Goal: Information Seeking & Learning: Learn about a topic

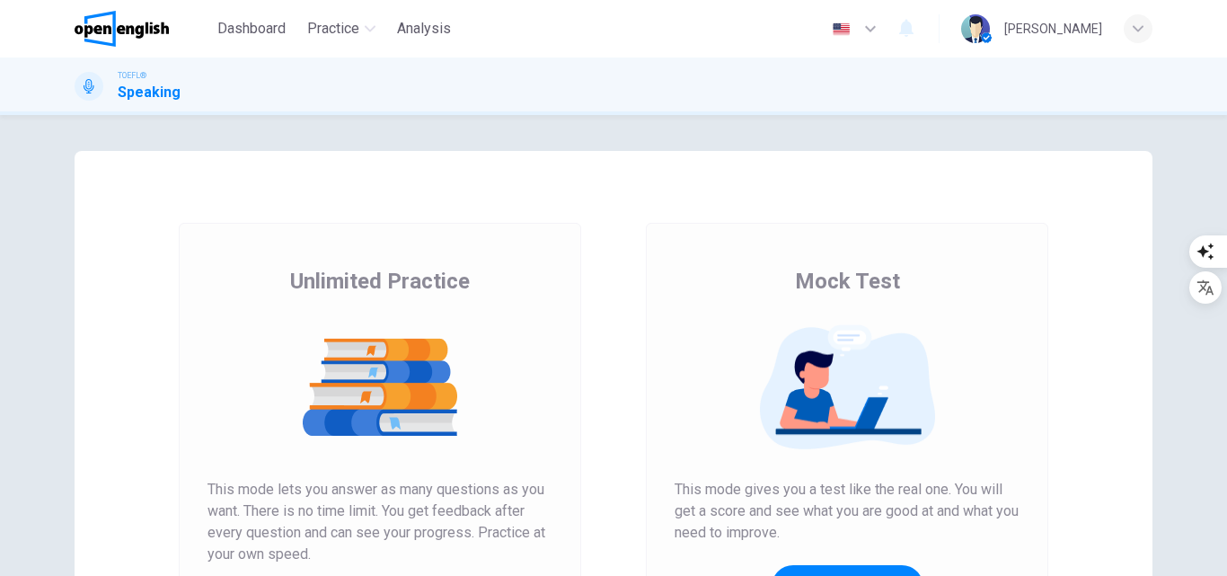
scroll to position [270, 0]
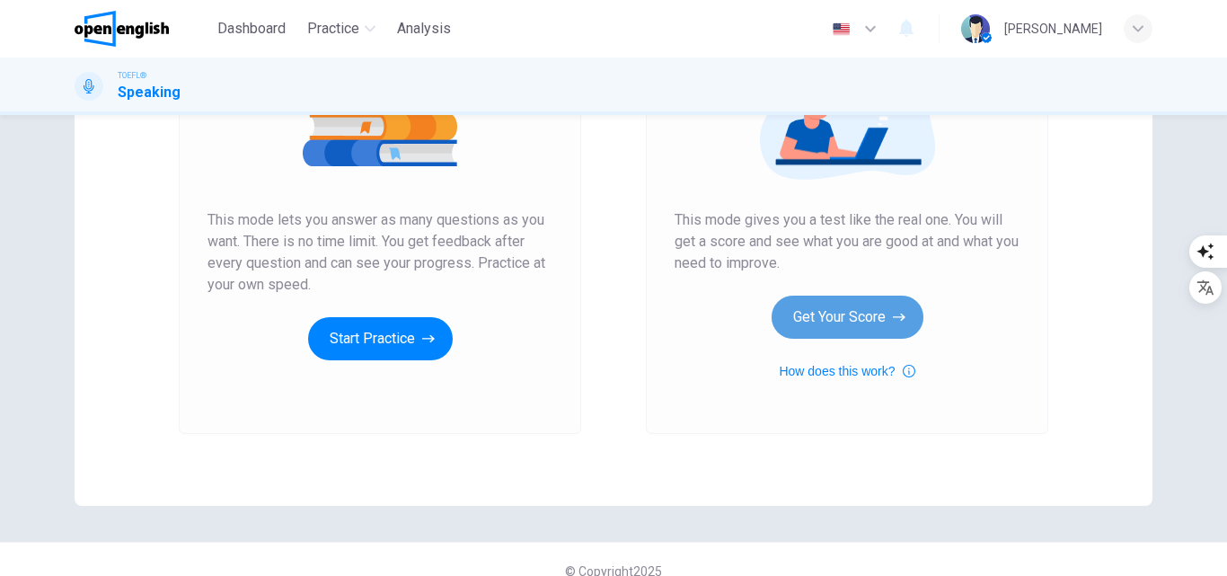
click at [834, 306] on button "Get Your Score" at bounding box center [848, 317] width 152 height 43
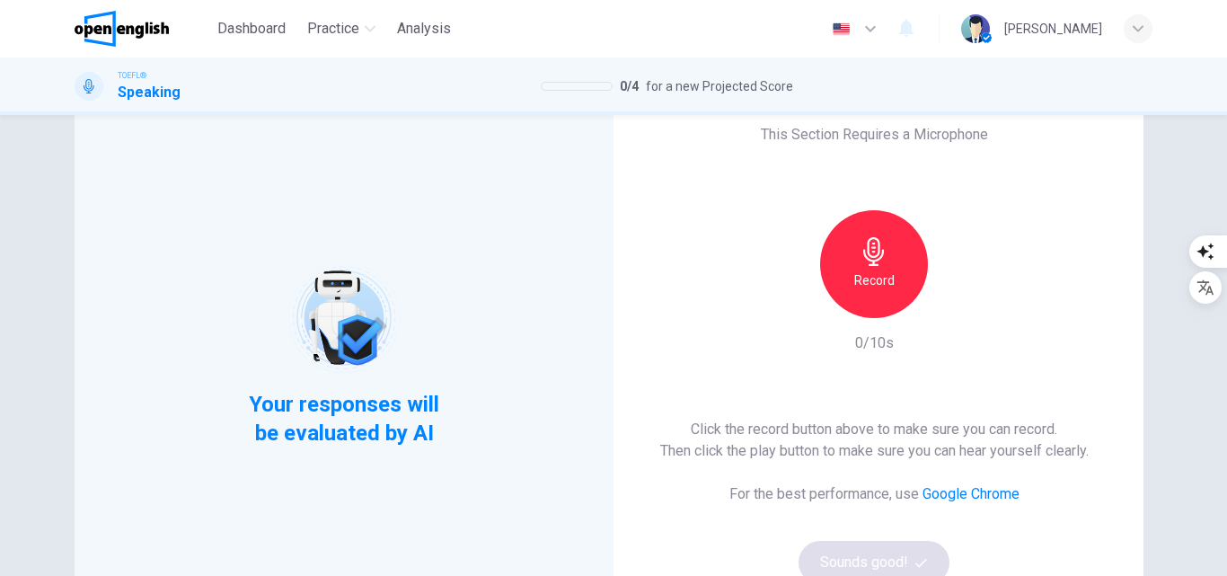
scroll to position [90, 0]
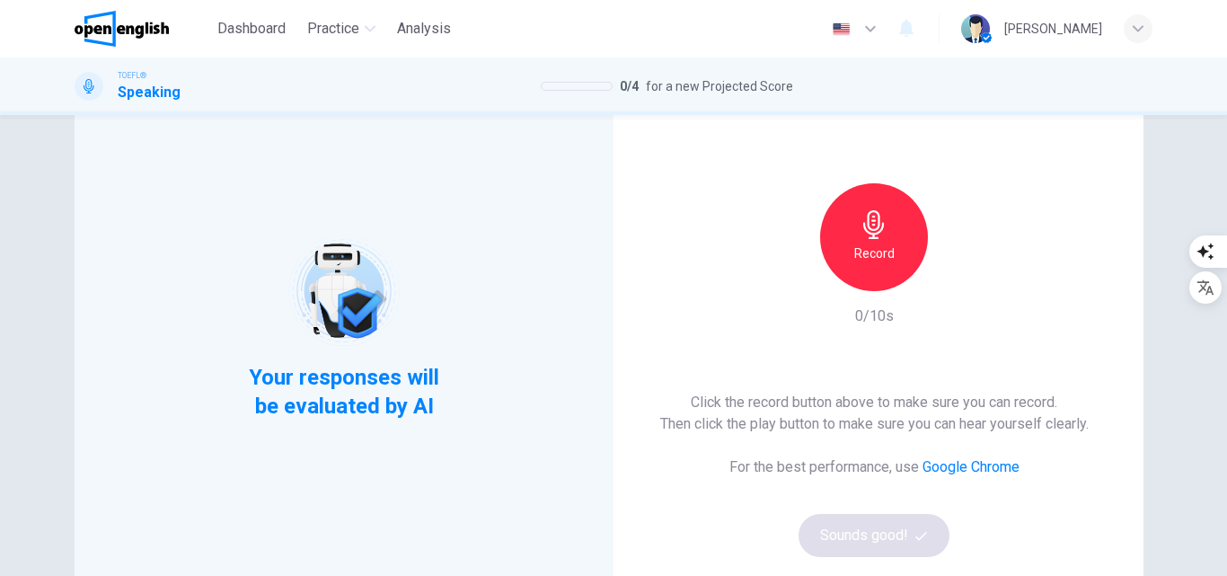
click at [876, 243] on h6 "Record" at bounding box center [875, 254] width 40 height 22
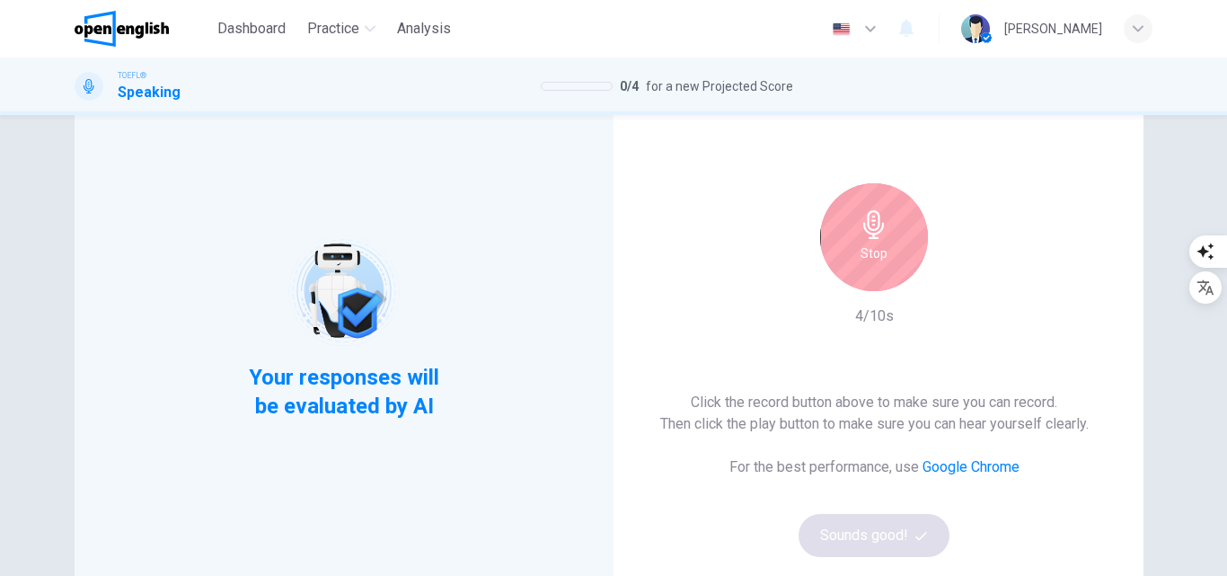
click at [861, 247] on h6 "Stop" at bounding box center [874, 254] width 27 height 22
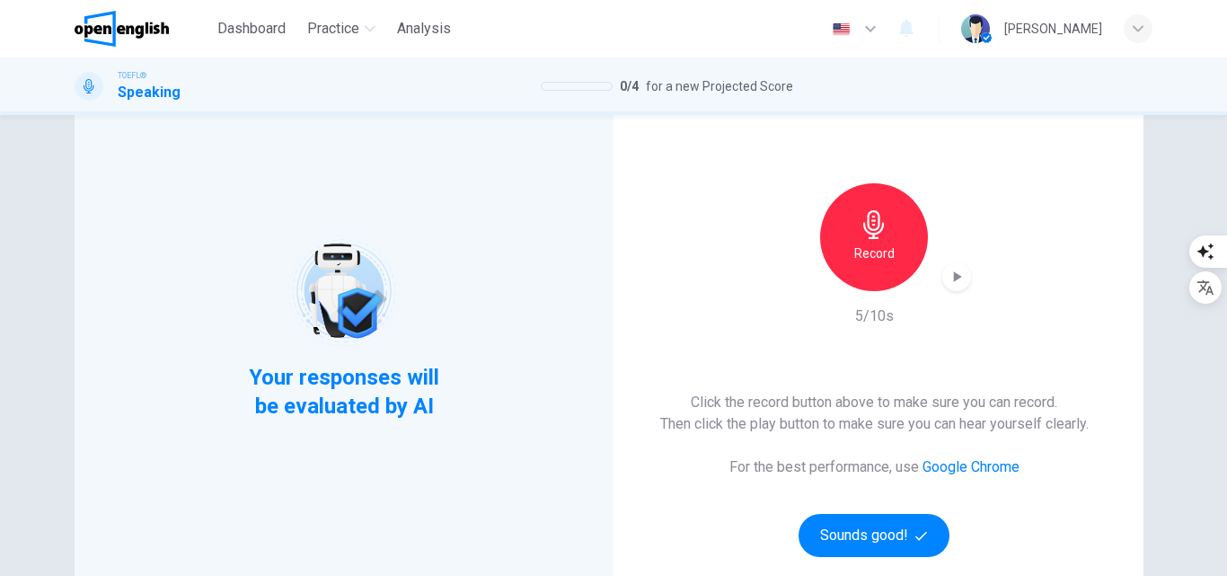
click at [948, 280] on icon "button" at bounding box center [957, 277] width 18 height 18
click at [959, 275] on icon "button" at bounding box center [957, 277] width 18 height 18
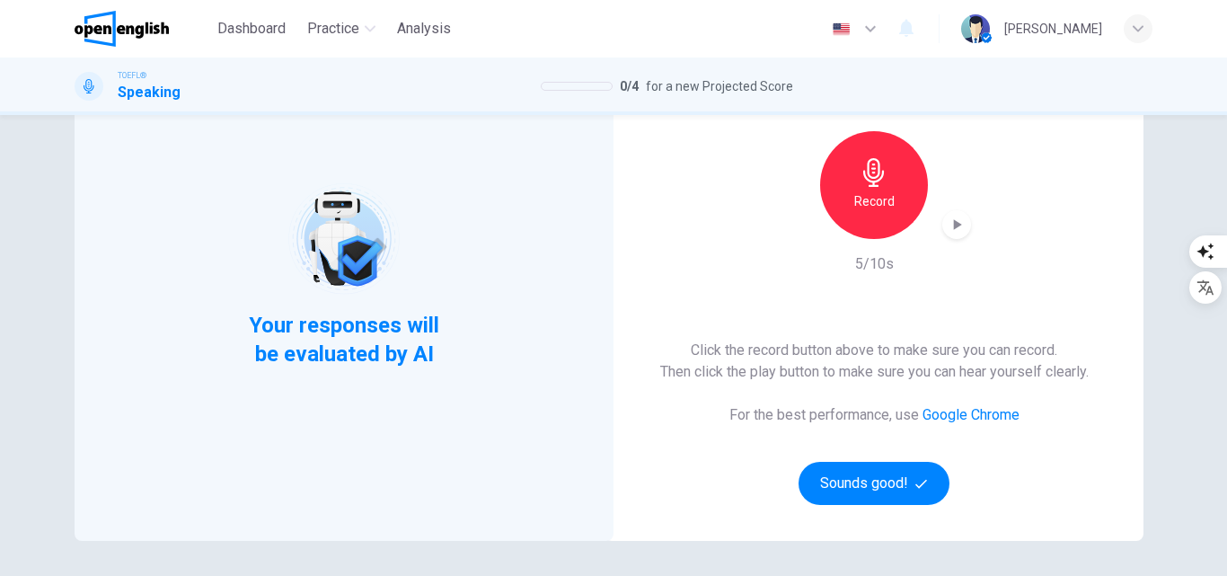
scroll to position [0, 0]
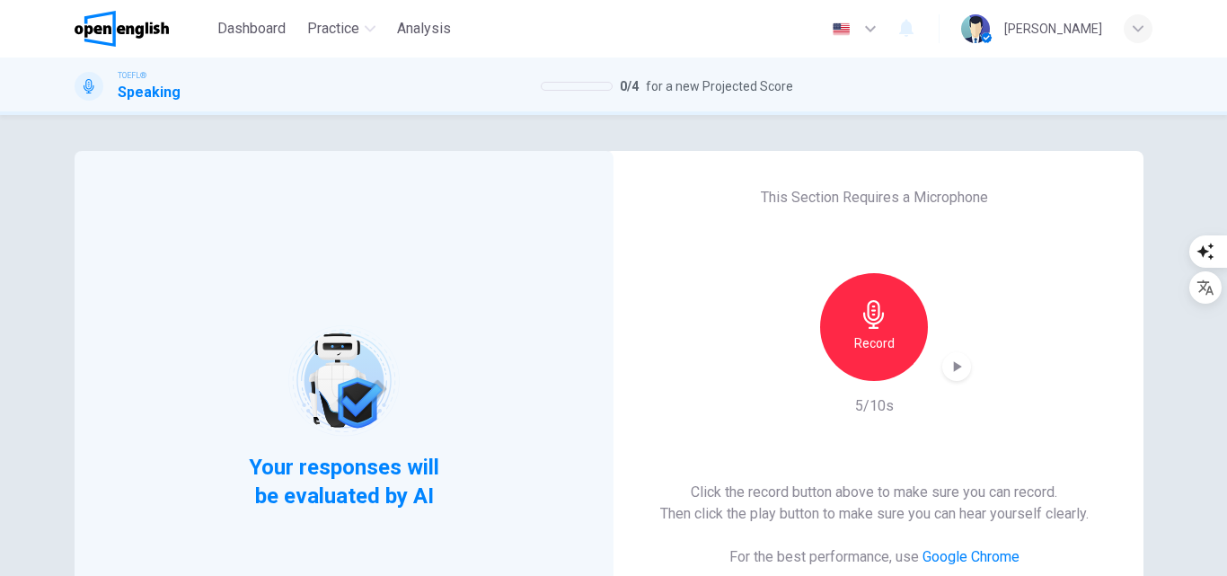
click at [873, 308] on icon "button" at bounding box center [874, 314] width 29 height 29
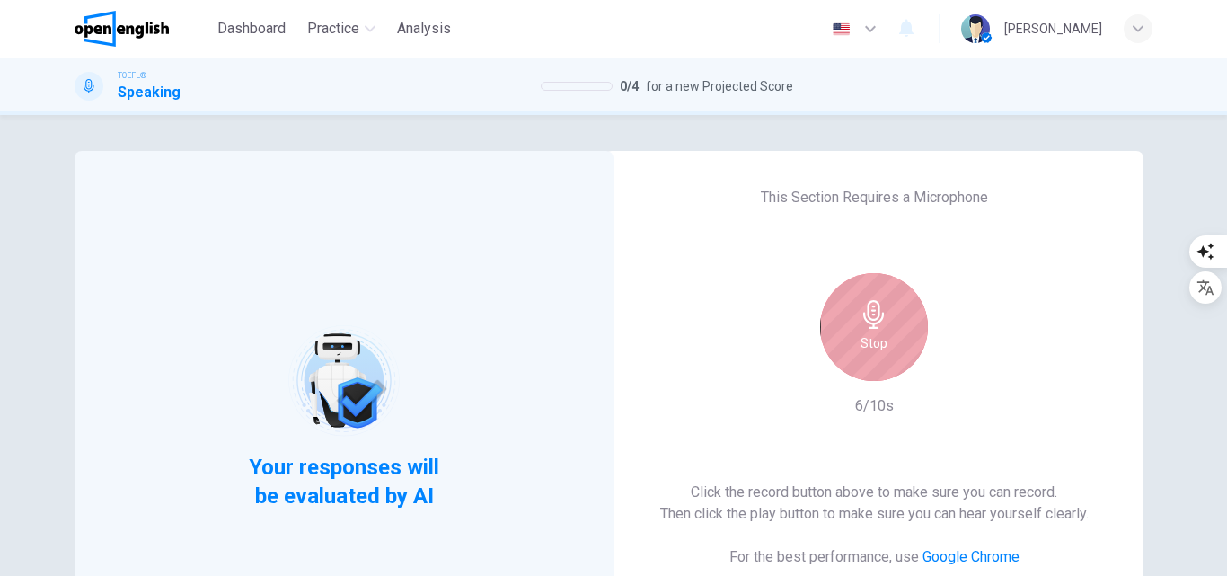
click at [881, 309] on icon "button" at bounding box center [874, 314] width 29 height 29
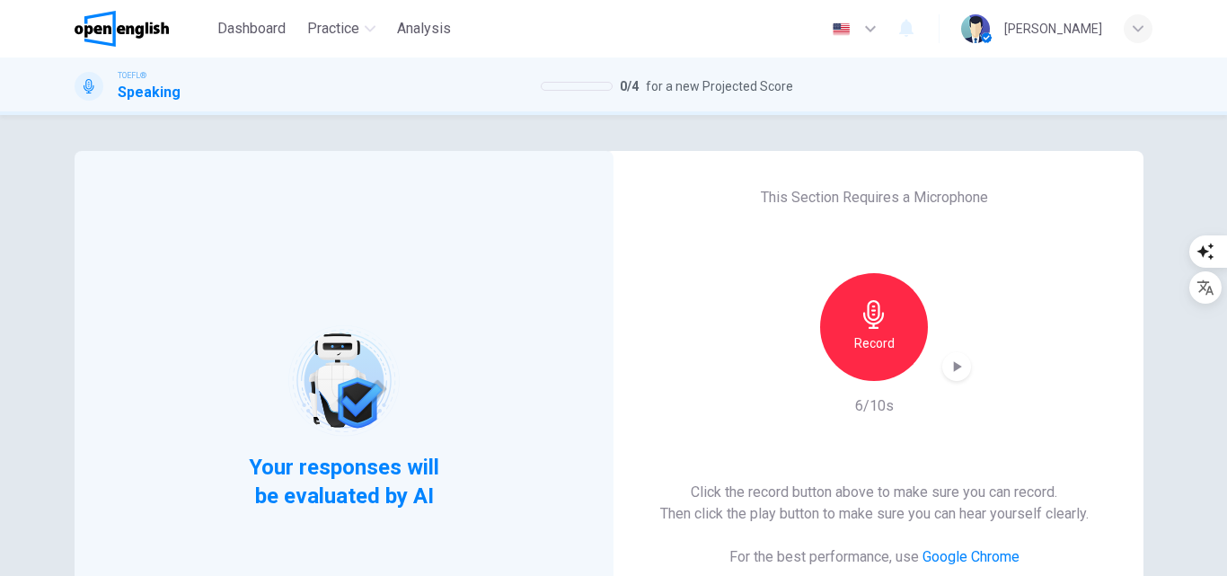
scroll to position [270, 0]
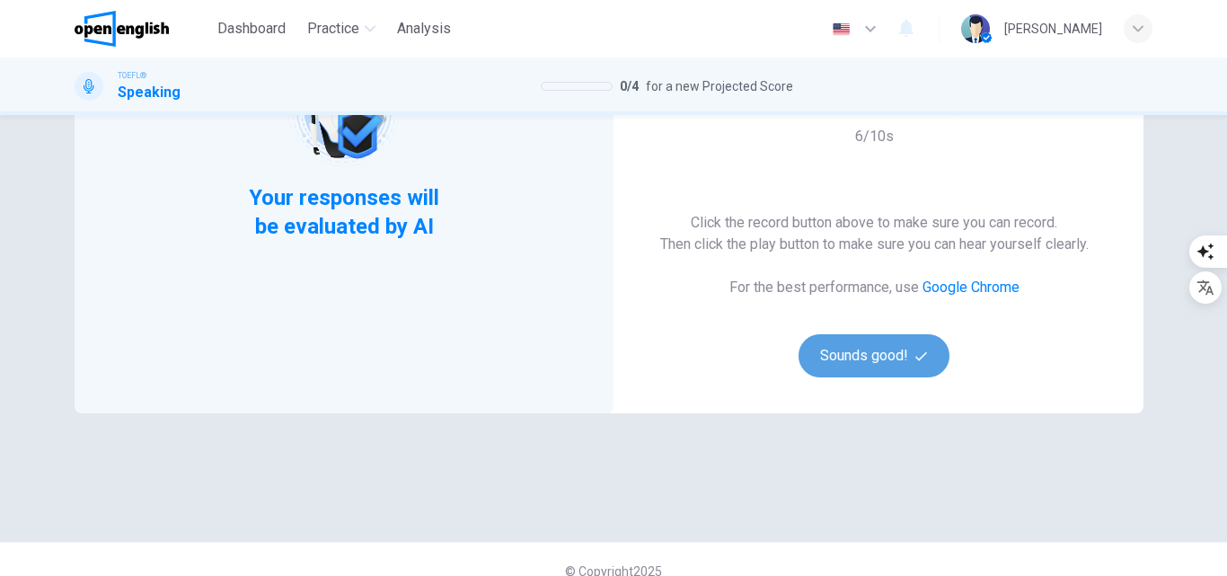
click at [878, 355] on button "Sounds good!" at bounding box center [874, 355] width 151 height 43
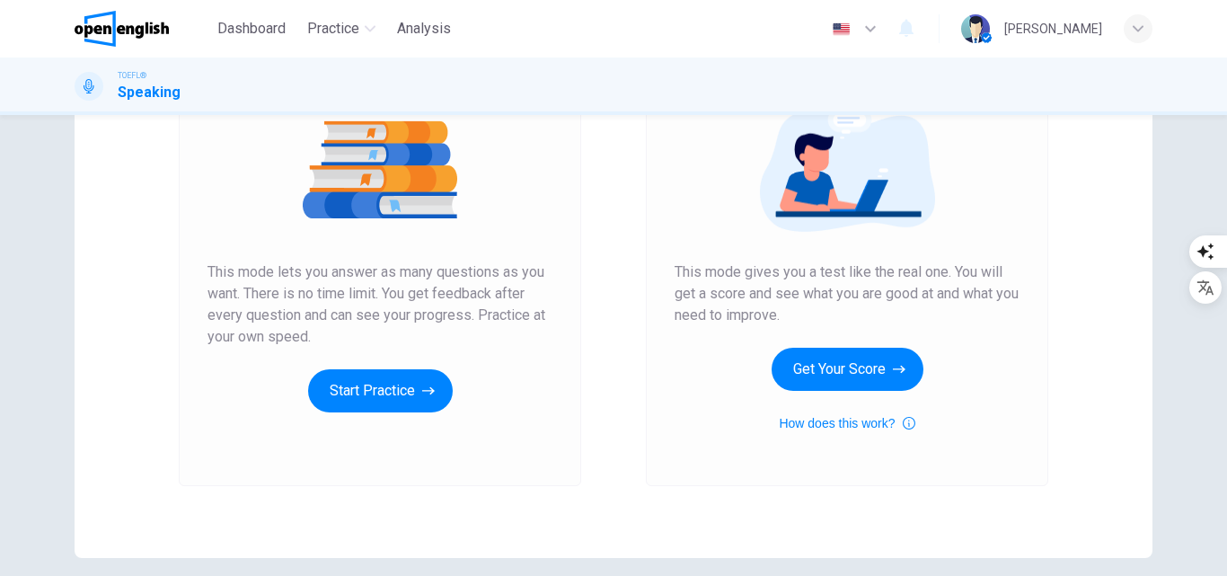
scroll to position [293, 0]
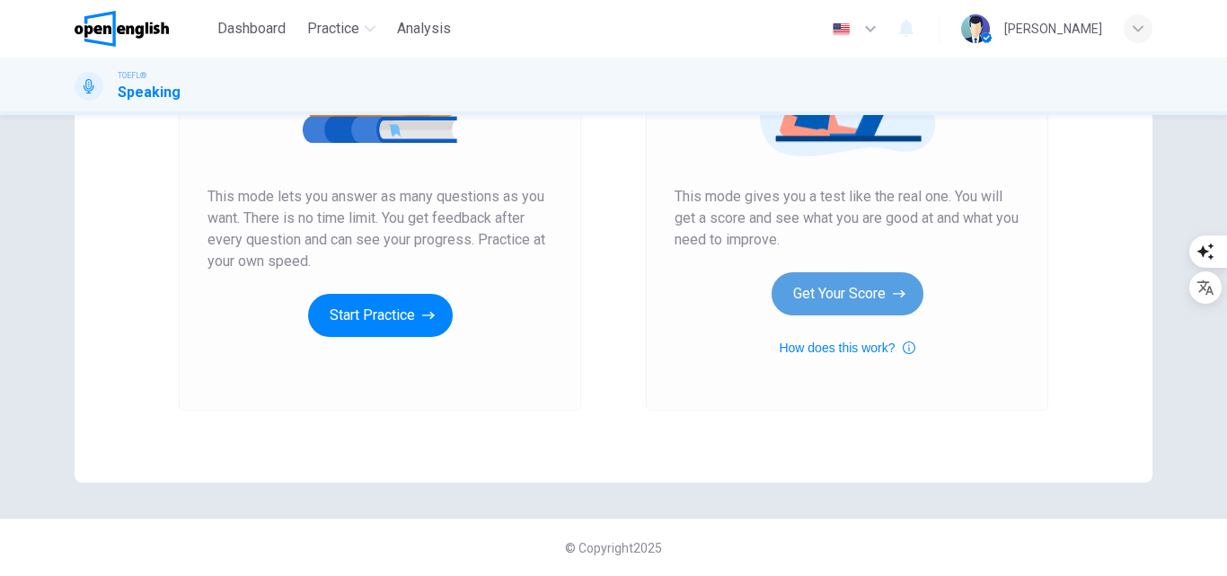
click at [831, 275] on button "Get Your Score" at bounding box center [848, 293] width 152 height 43
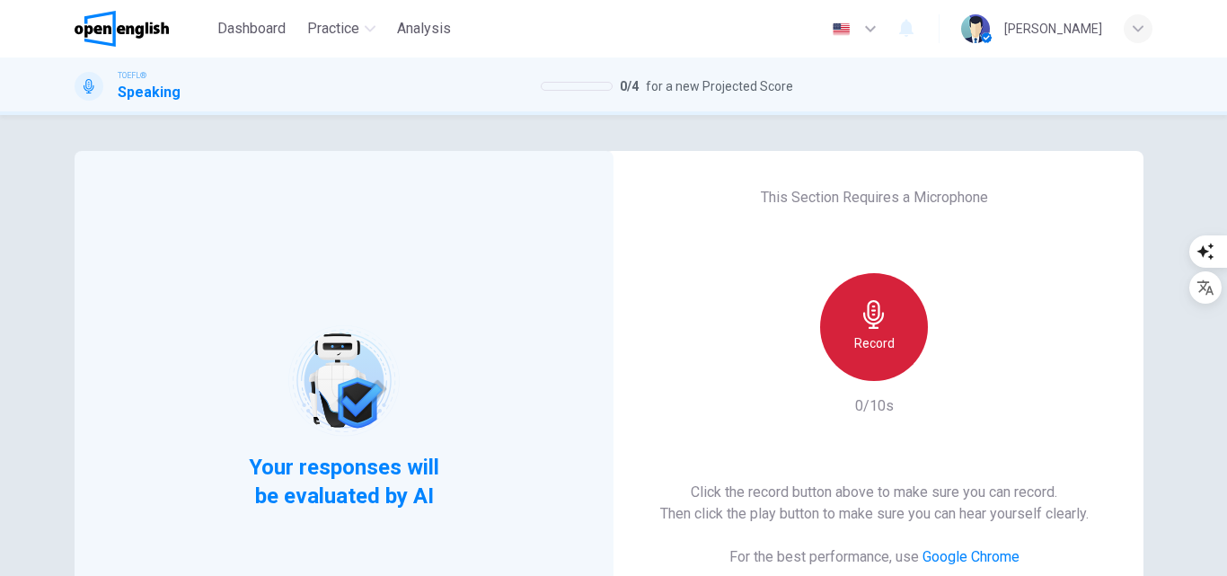
click at [844, 302] on div "Record" at bounding box center [874, 327] width 108 height 108
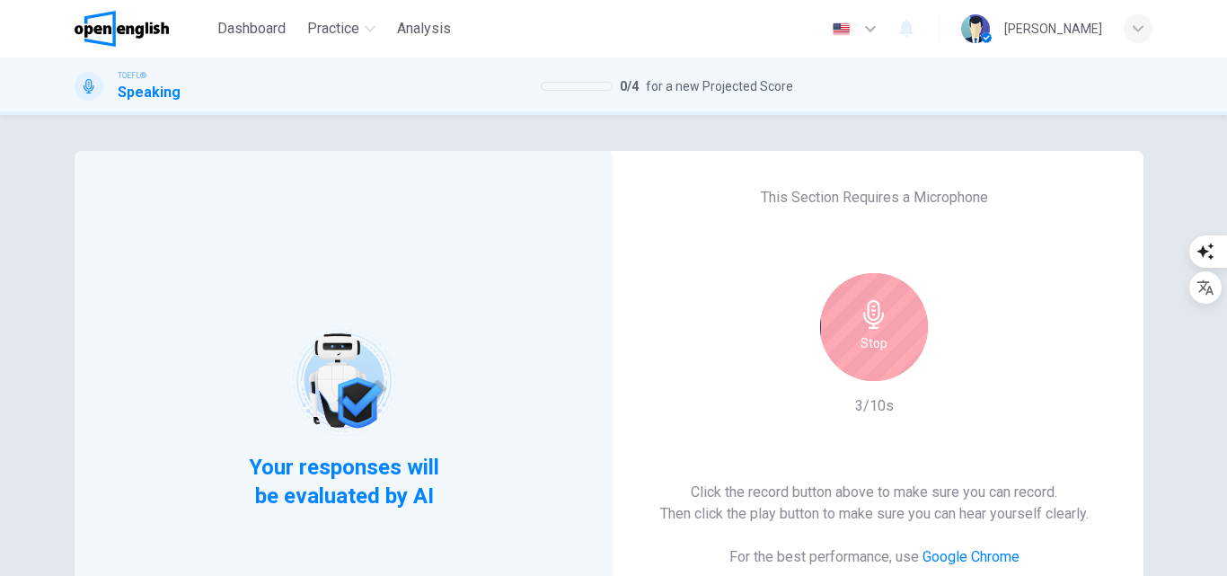
click at [882, 341] on h6 "Stop" at bounding box center [874, 343] width 27 height 22
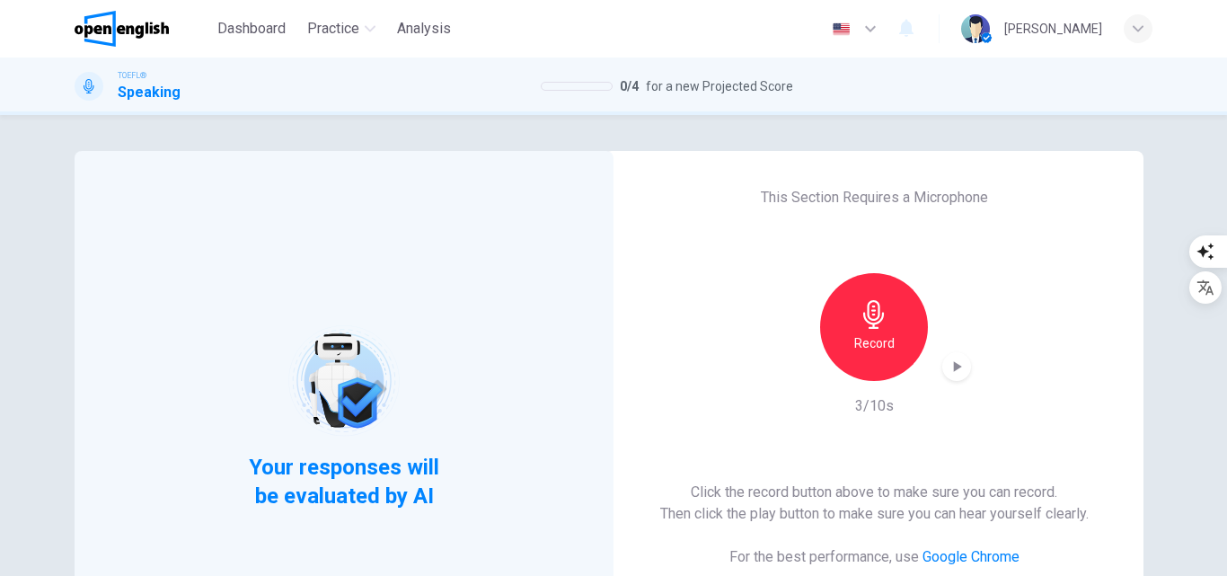
scroll to position [293, 0]
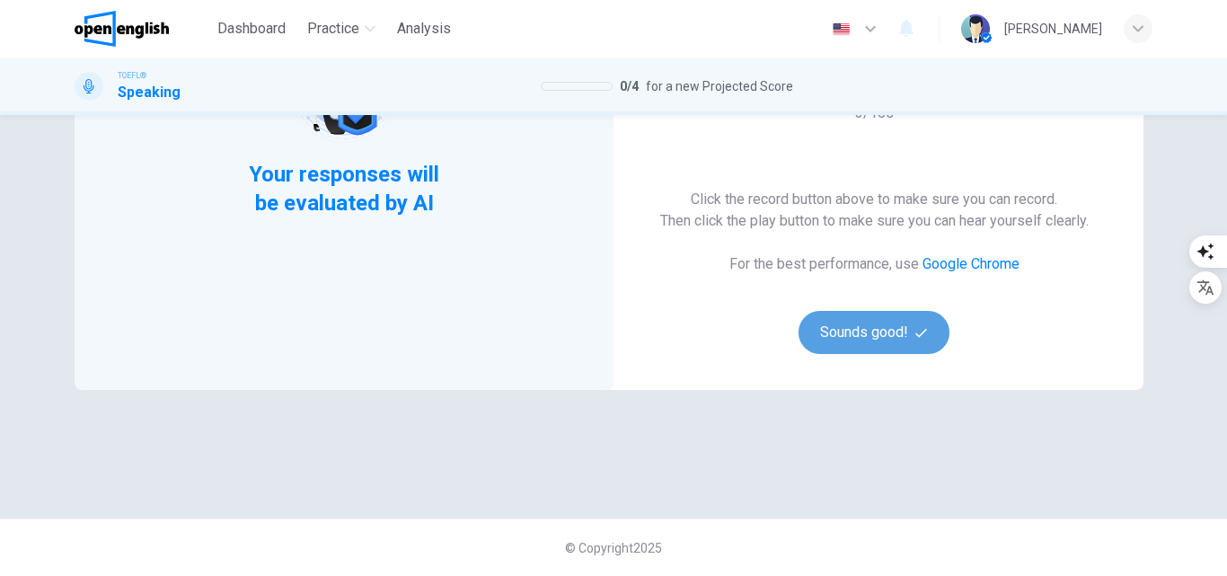
click at [873, 336] on button "Sounds good!" at bounding box center [874, 332] width 151 height 43
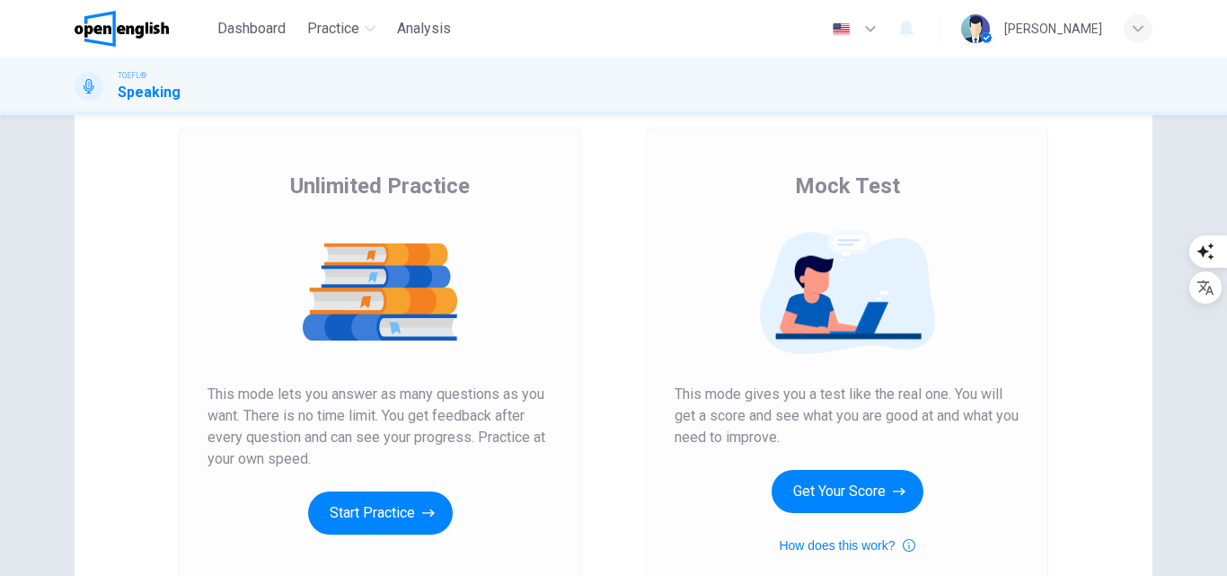
scroll to position [293, 0]
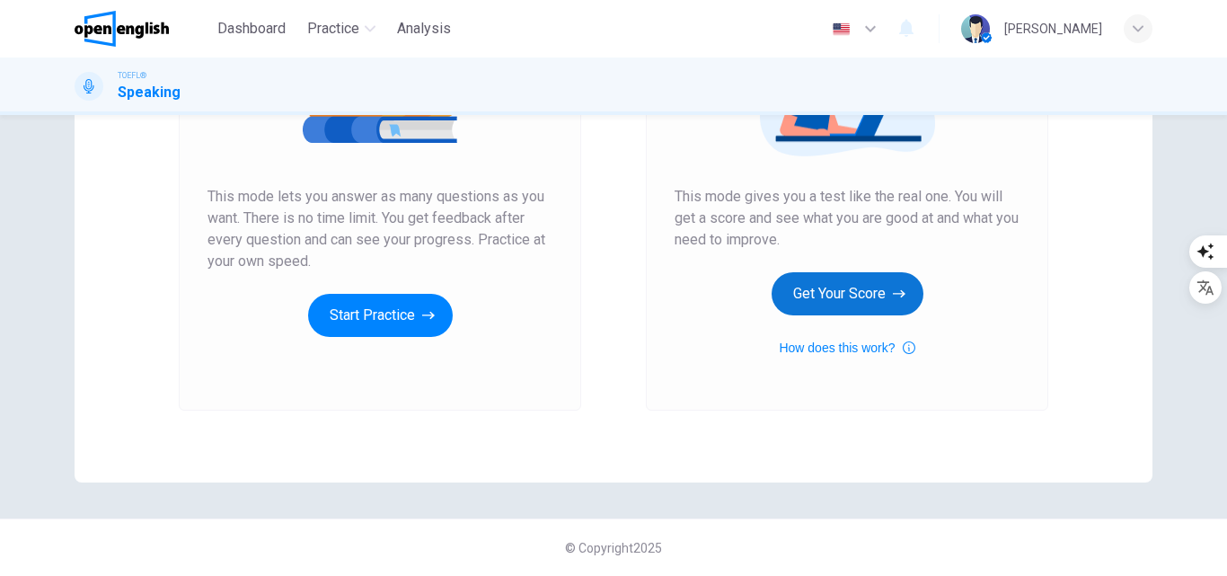
click at [806, 297] on button "Get Your Score" at bounding box center [848, 293] width 152 height 43
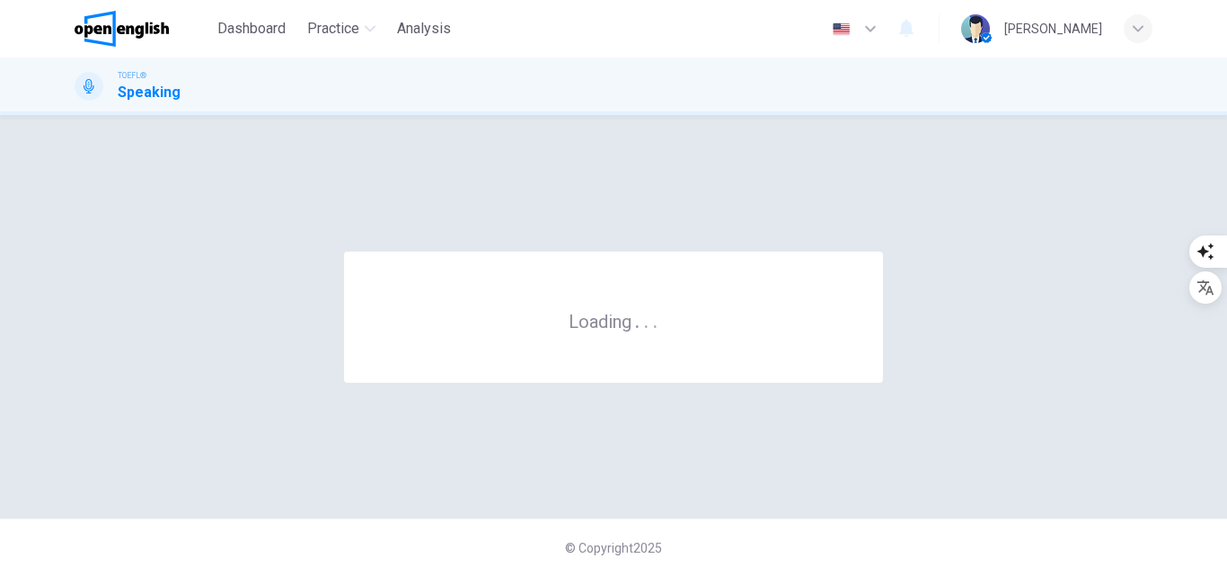
scroll to position [0, 0]
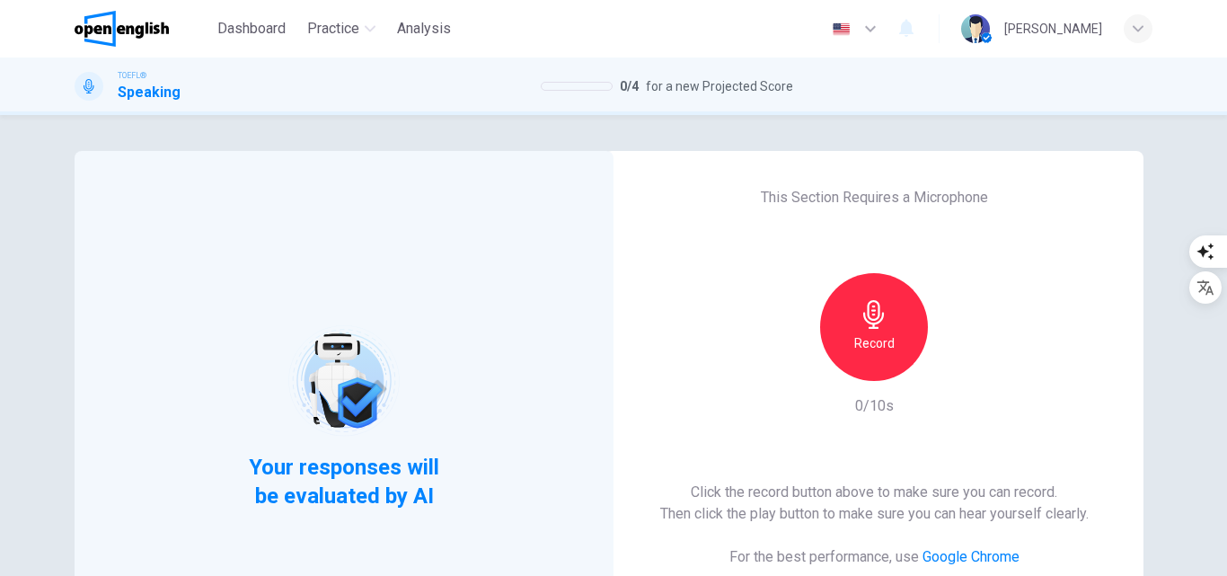
click at [846, 320] on div "Record" at bounding box center [874, 327] width 108 height 108
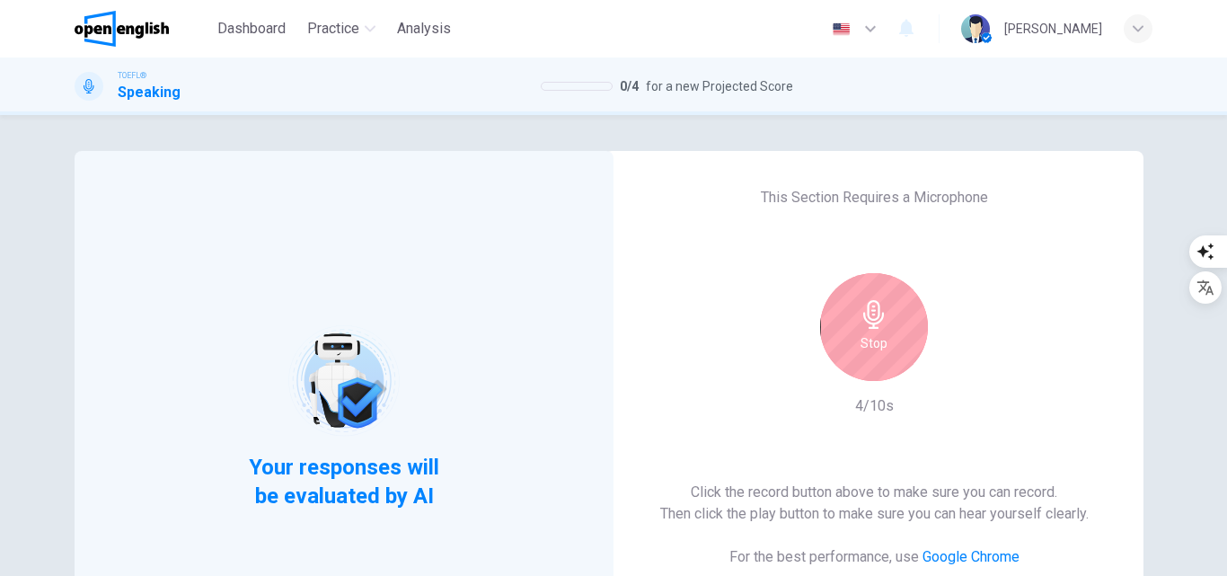
click at [882, 320] on icon "button" at bounding box center [874, 314] width 29 height 29
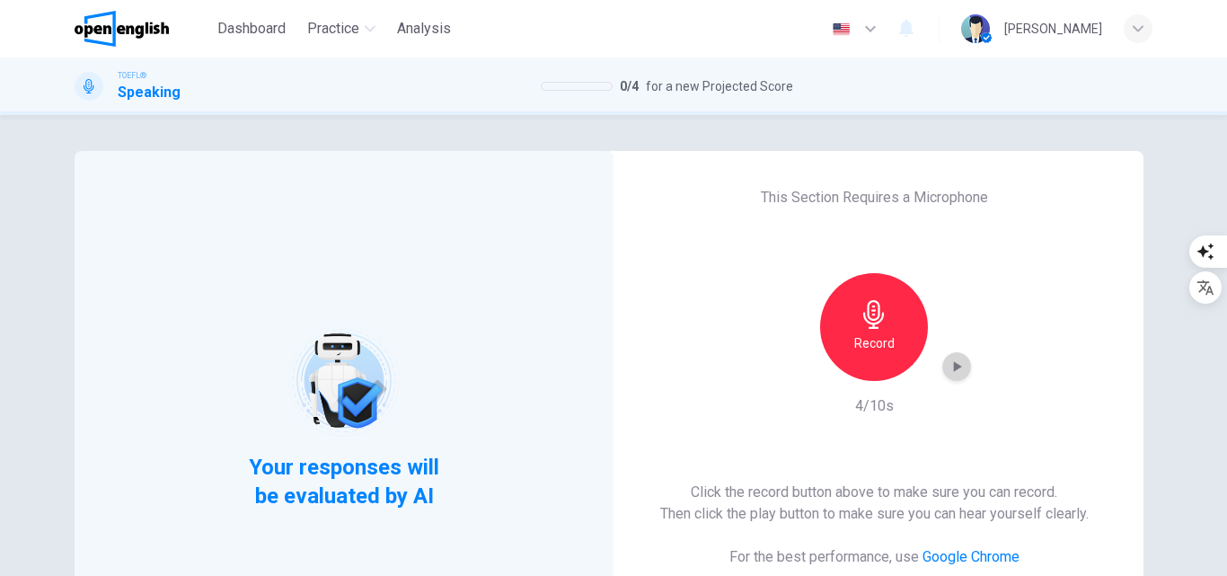
click at [960, 368] on icon "button" at bounding box center [957, 367] width 18 height 18
click at [949, 368] on icon "button" at bounding box center [957, 367] width 18 height 18
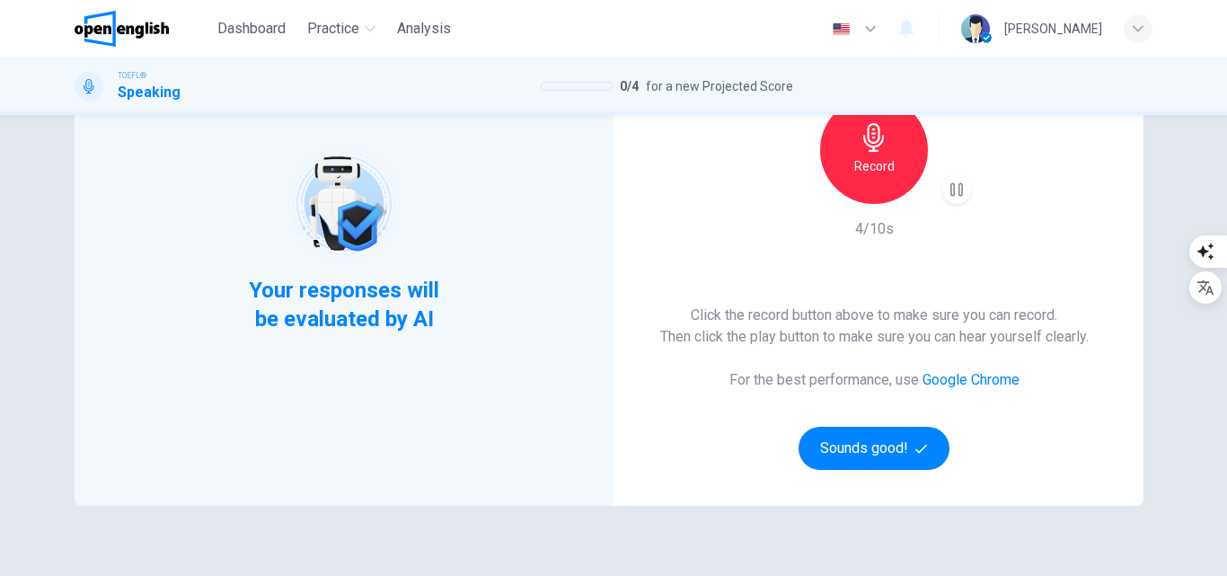
scroll to position [180, 0]
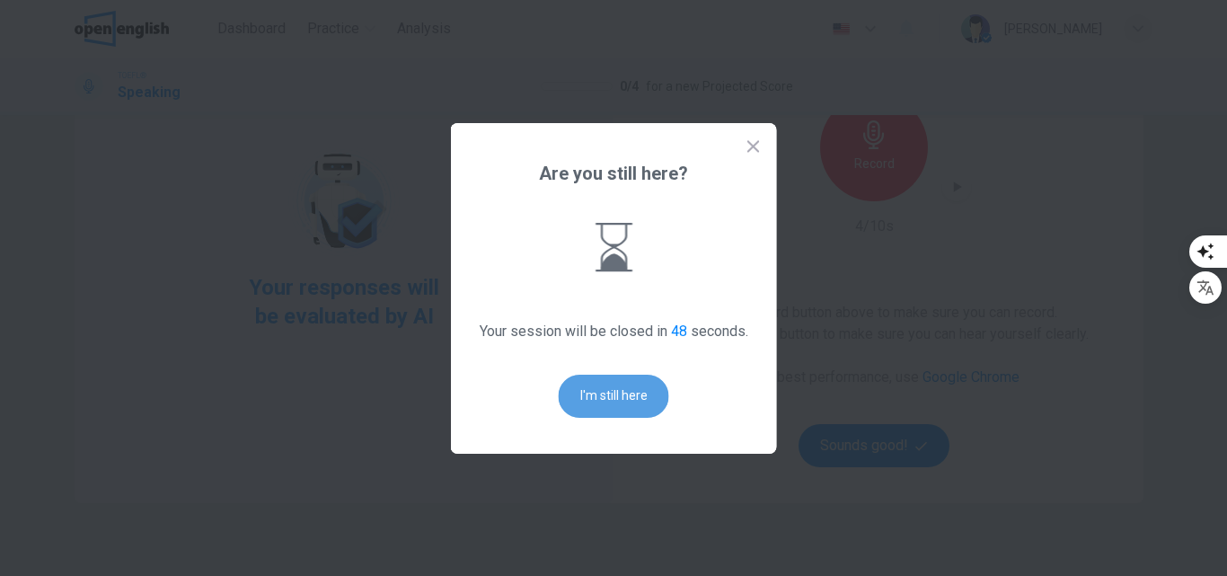
click at [628, 386] on button "I'm still here" at bounding box center [614, 396] width 111 height 43
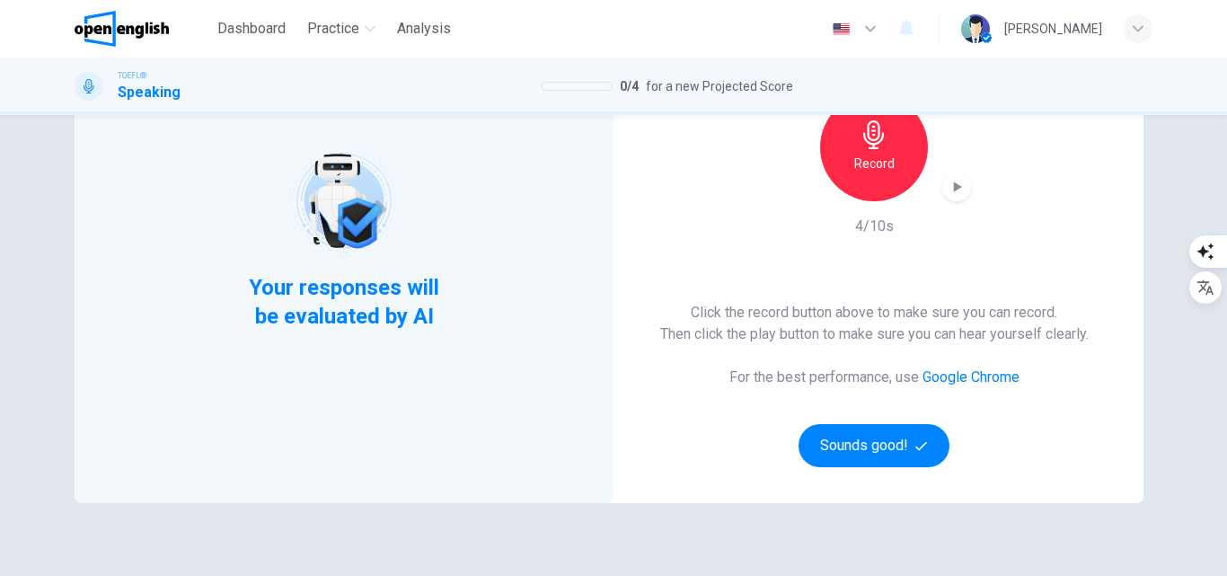
click at [866, 172] on h6 "Record" at bounding box center [875, 164] width 40 height 22
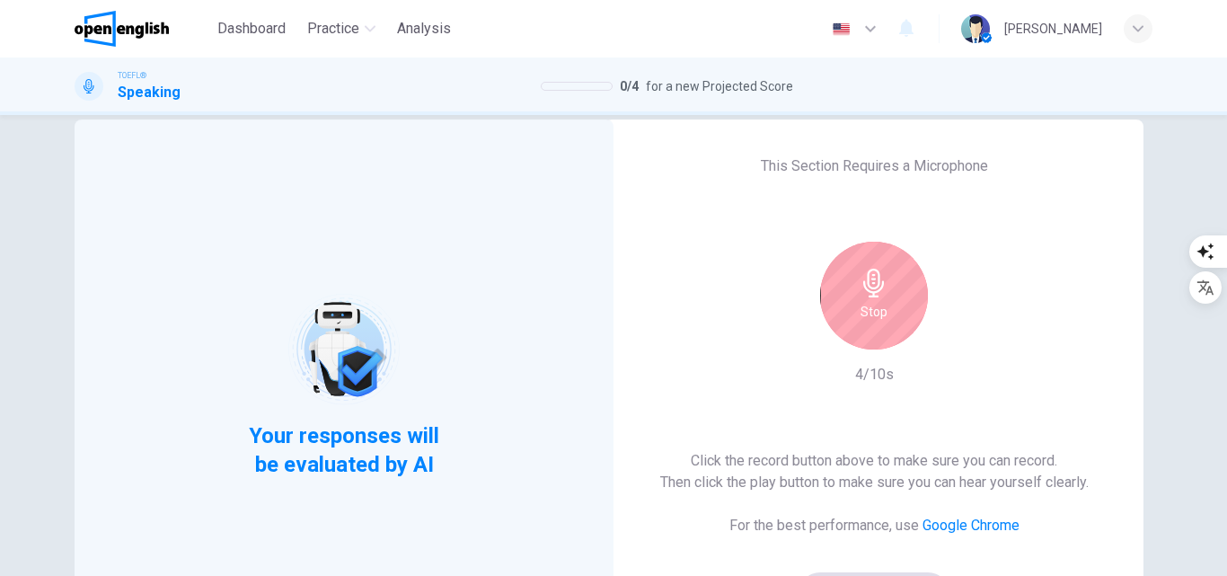
scroll to position [0, 0]
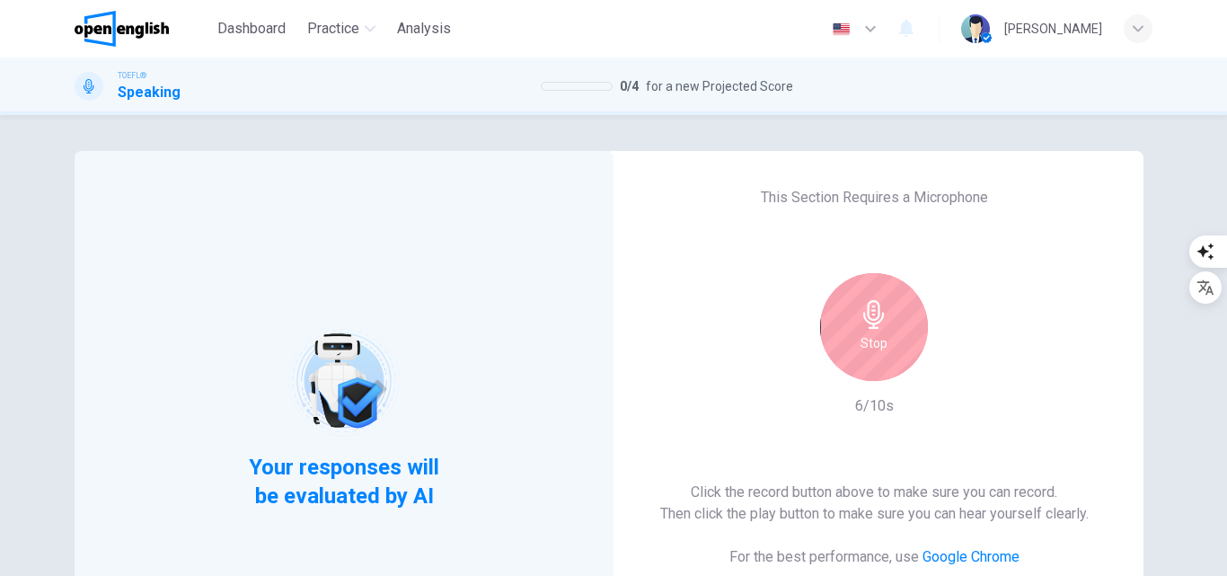
click at [862, 329] on div "Stop" at bounding box center [874, 327] width 108 height 108
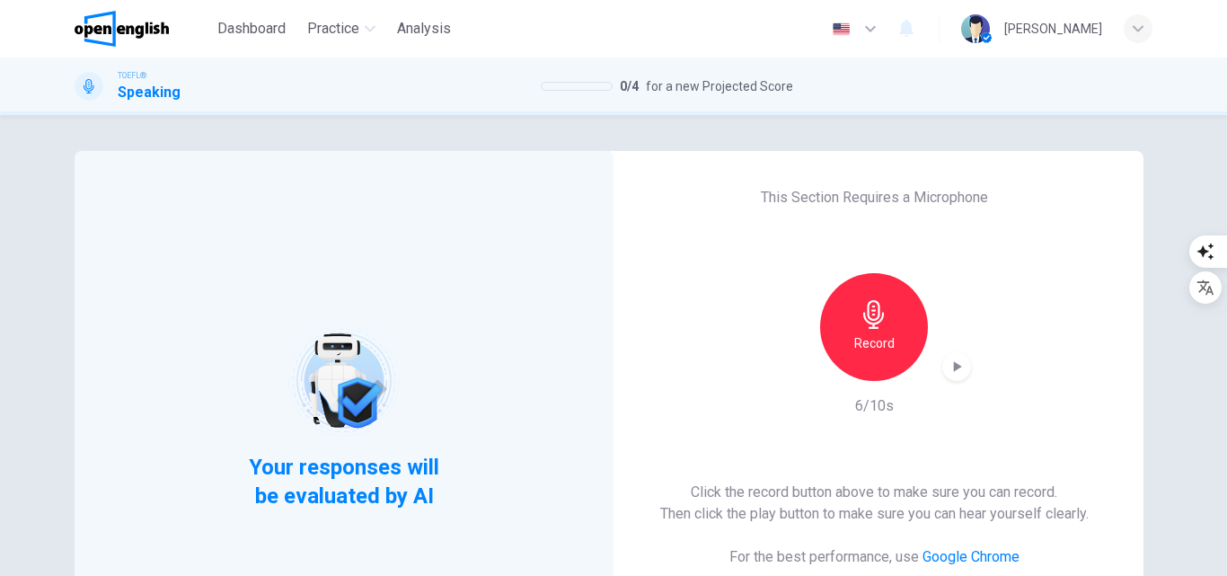
click at [951, 373] on icon "button" at bounding box center [957, 367] width 18 height 18
drag, startPoint x: 1063, startPoint y: 370, endPoint x: 1054, endPoint y: 369, distance: 9.0
click at [1064, 370] on div "This Section Requires a Microphone Record 6/10s Click the record button above t…" at bounding box center [874, 417] width 539 height 532
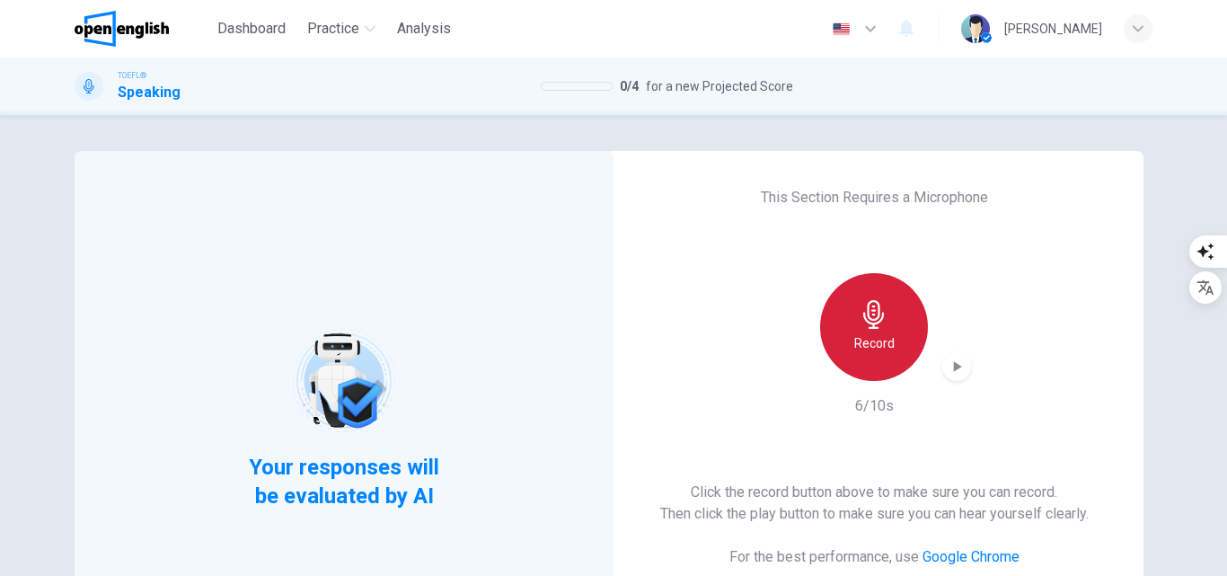
click at [825, 309] on div "Record" at bounding box center [874, 327] width 108 height 108
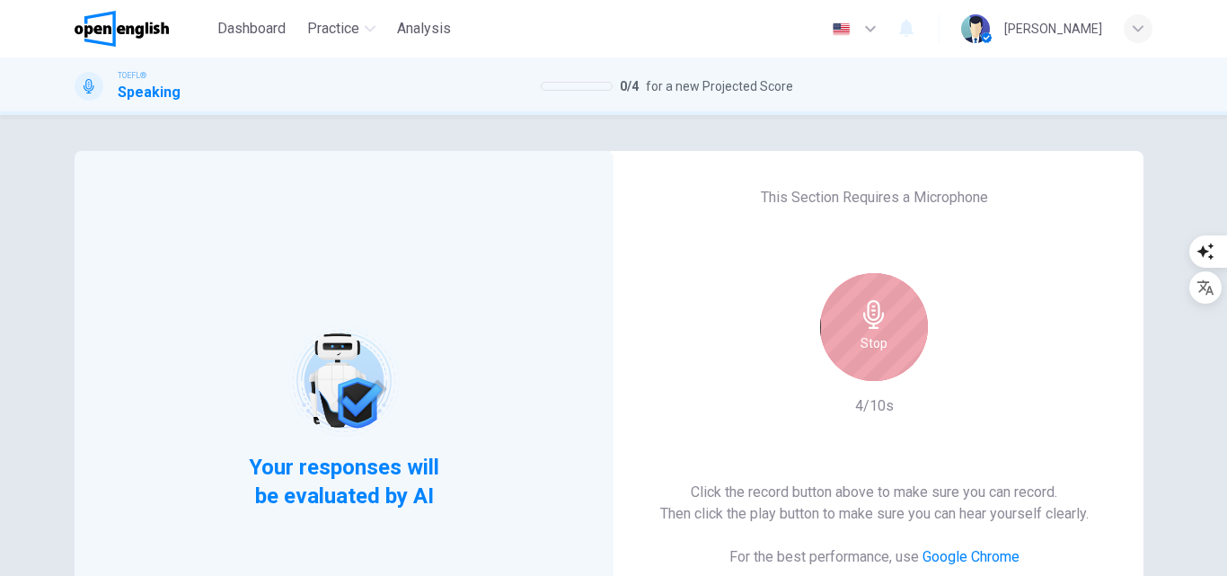
click at [887, 340] on div "Stop" at bounding box center [874, 327] width 108 height 108
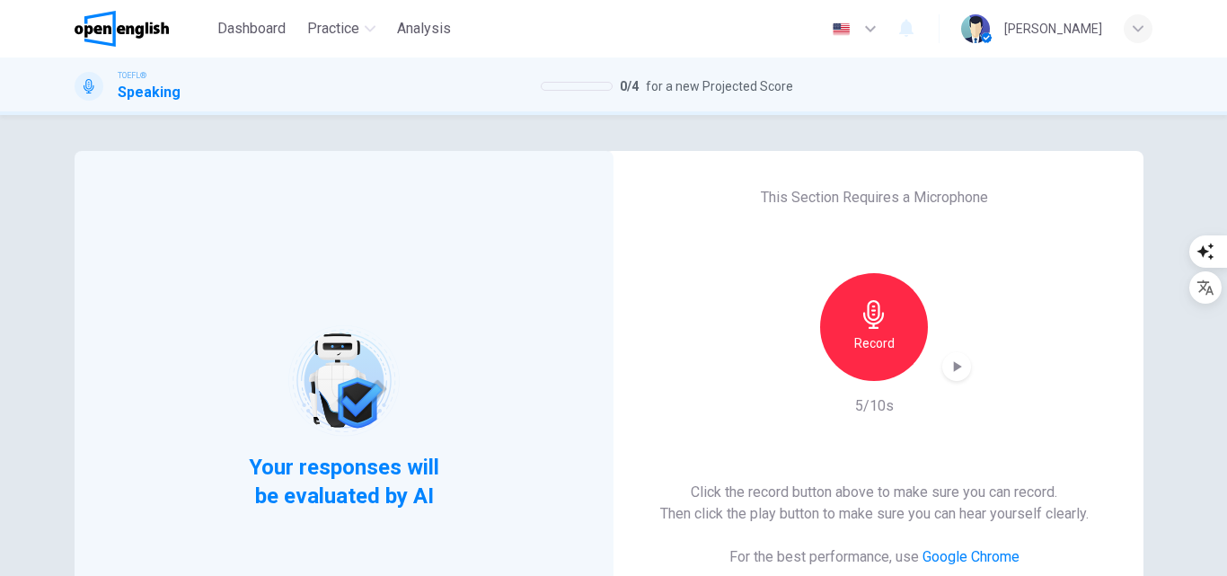
click at [954, 366] on icon "button" at bounding box center [958, 366] width 8 height 11
click at [868, 350] on h6 "Record" at bounding box center [875, 343] width 40 height 22
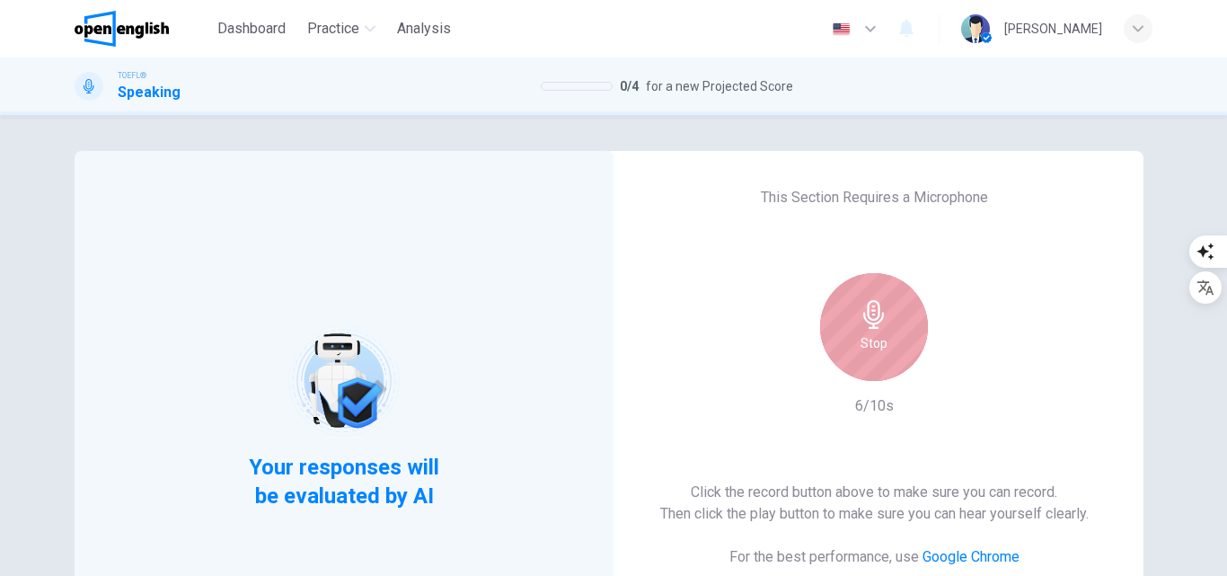
click at [876, 336] on h6 "Stop" at bounding box center [874, 343] width 27 height 22
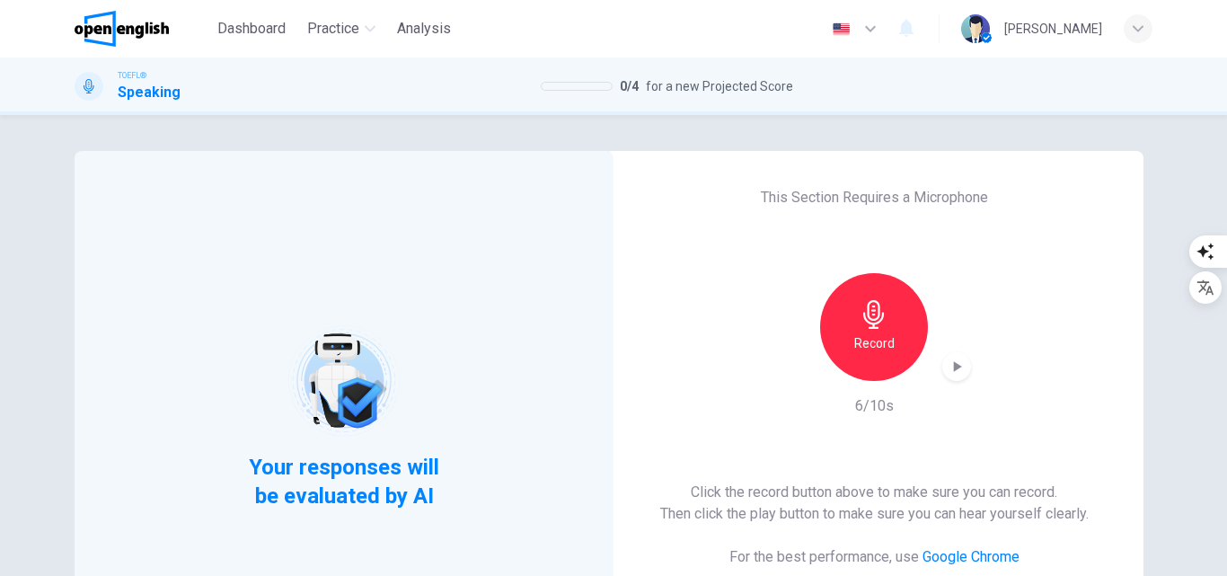
click at [960, 367] on icon "button" at bounding box center [957, 367] width 18 height 18
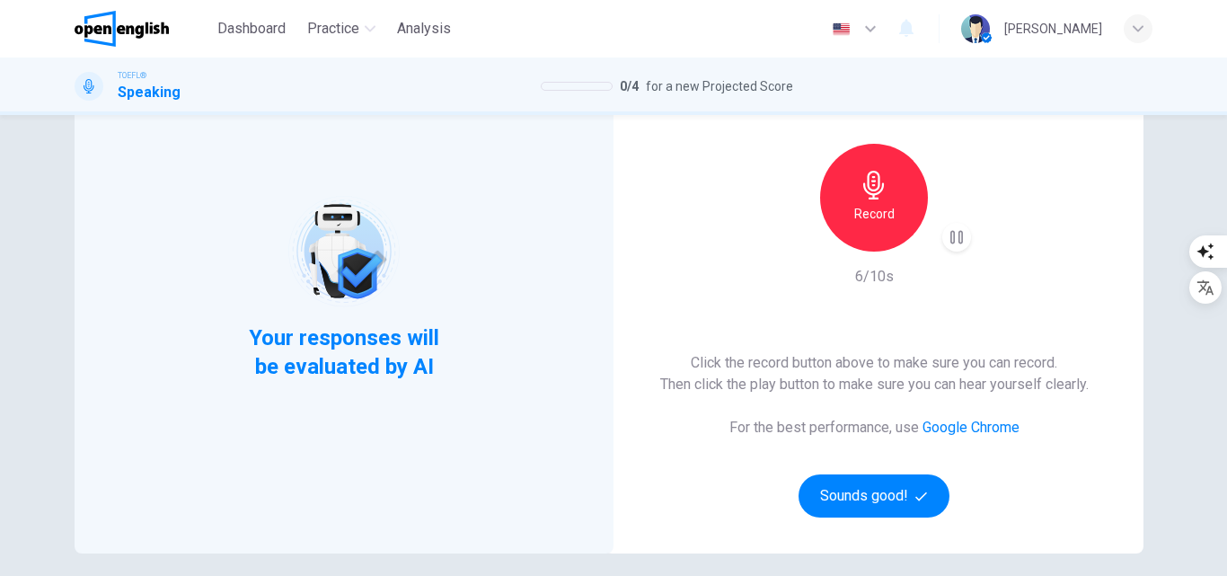
scroll to position [180, 0]
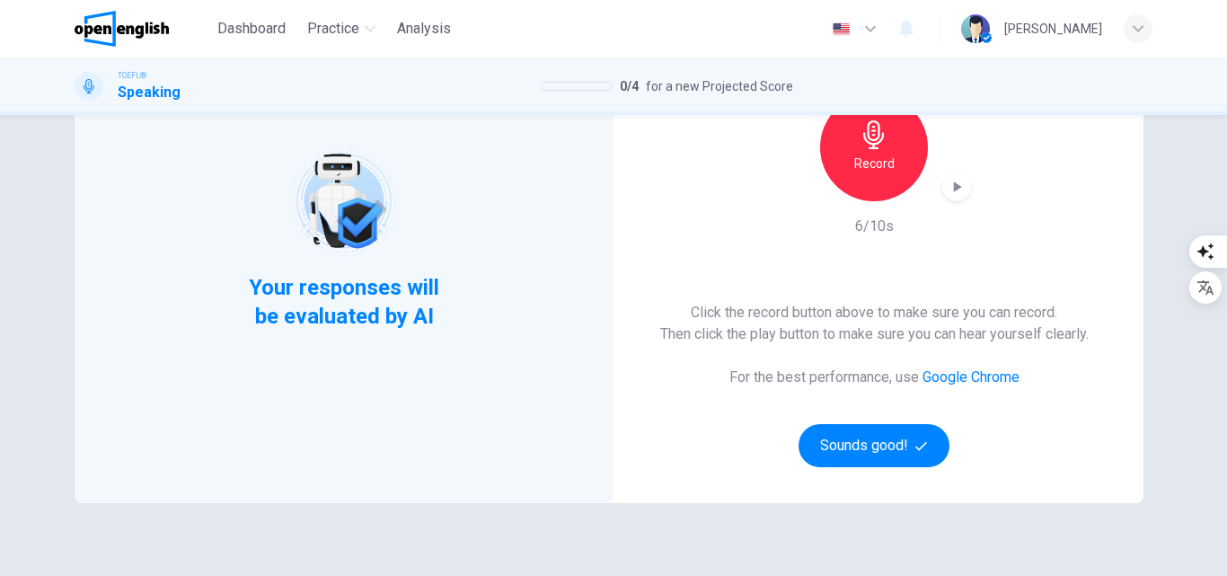
click at [960, 188] on div "button" at bounding box center [957, 187] width 29 height 29
click at [884, 155] on h6 "Record" at bounding box center [875, 164] width 40 height 22
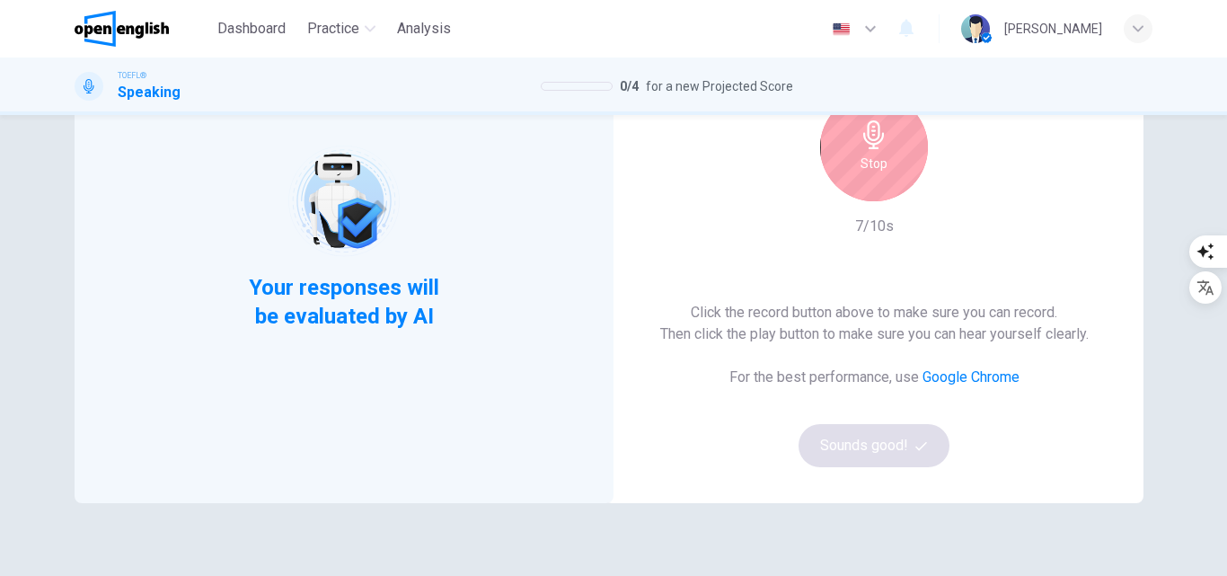
click at [860, 126] on icon "button" at bounding box center [874, 134] width 29 height 29
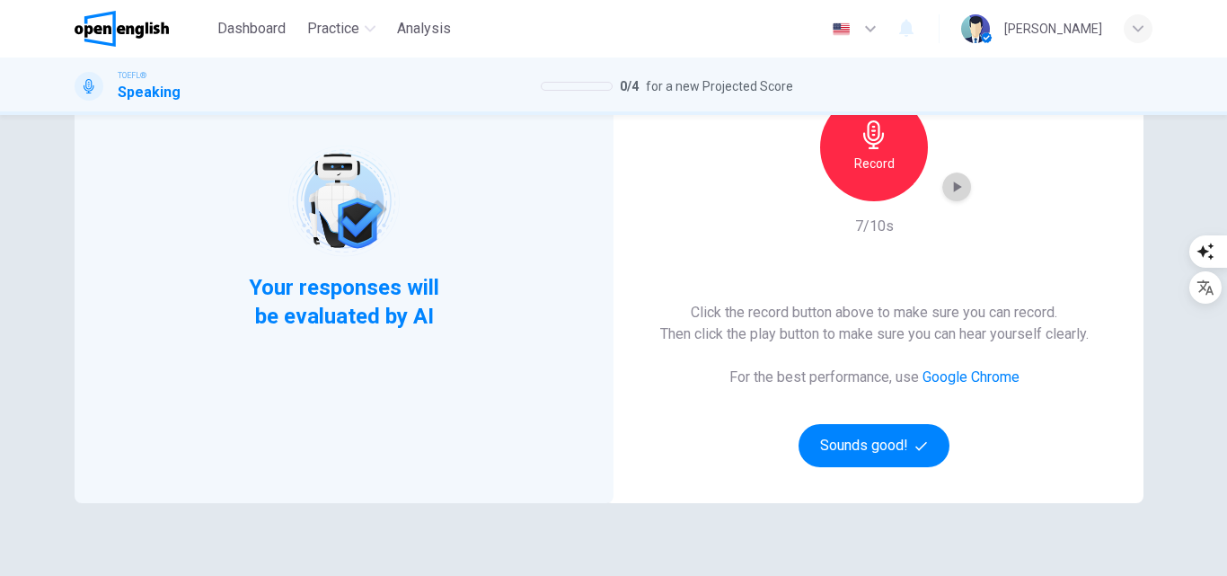
click at [955, 186] on icon "button" at bounding box center [958, 187] width 8 height 11
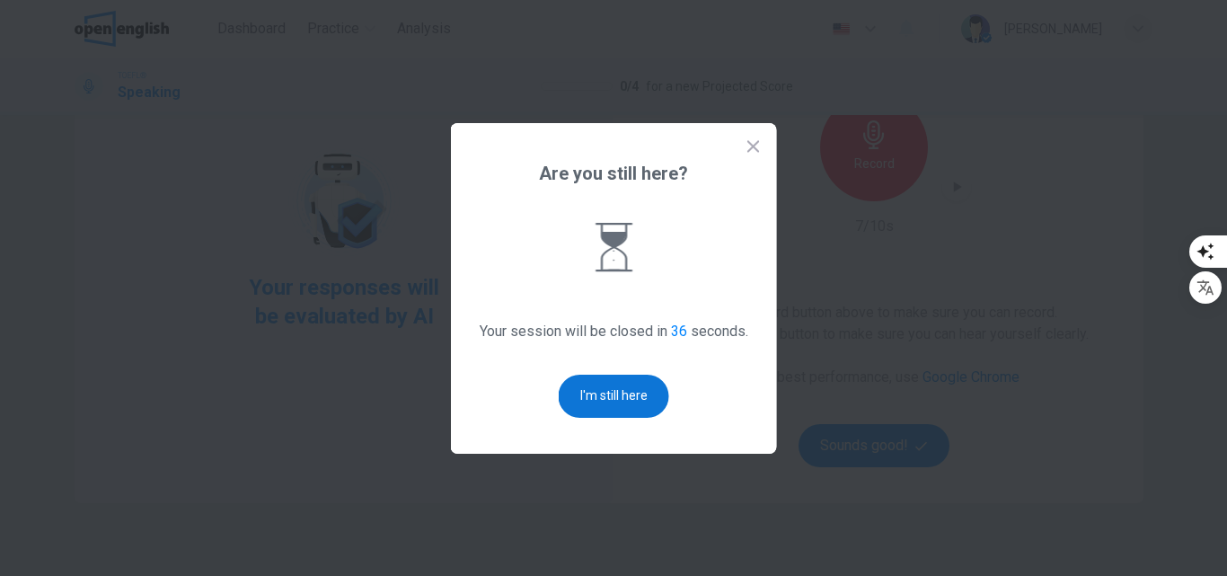
click at [616, 392] on button "I'm still here" at bounding box center [614, 396] width 111 height 43
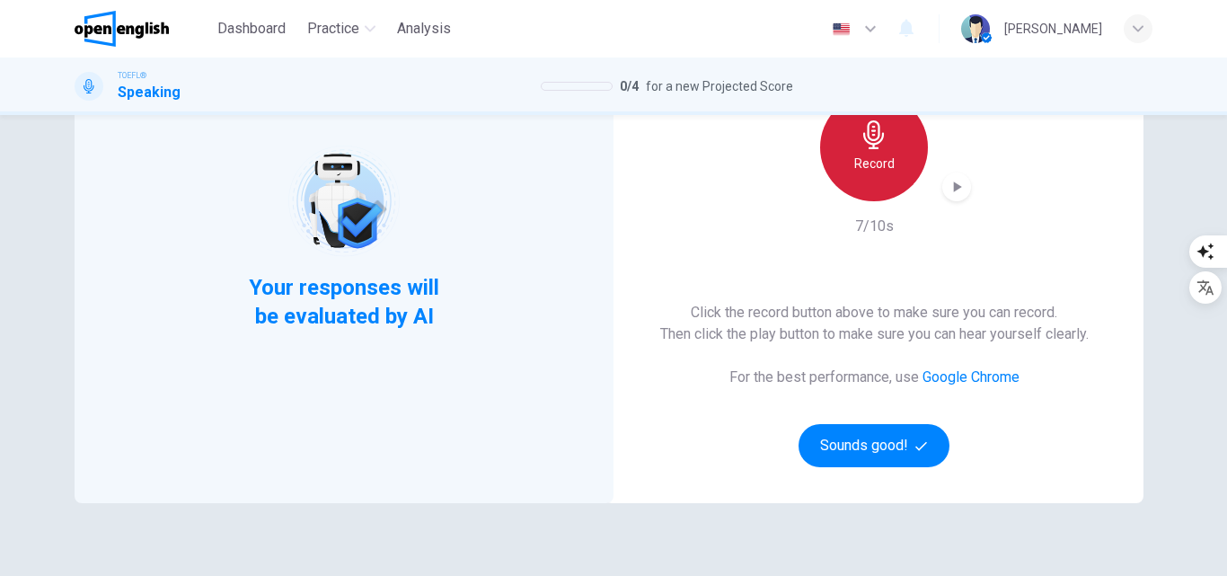
click at [878, 161] on h6 "Record" at bounding box center [875, 164] width 40 height 22
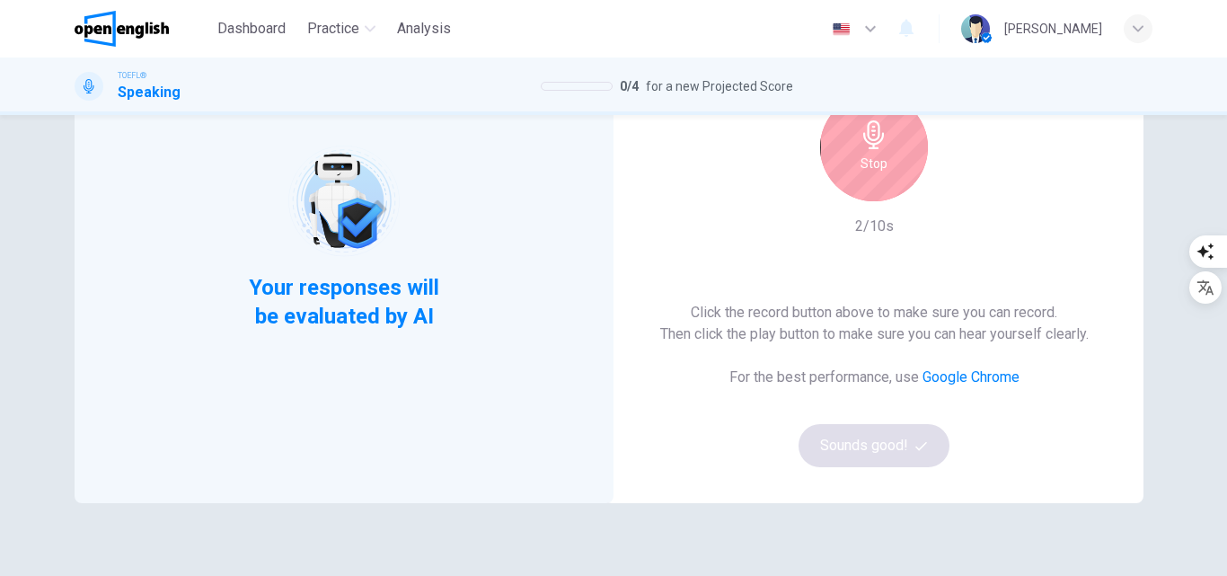
scroll to position [0, 0]
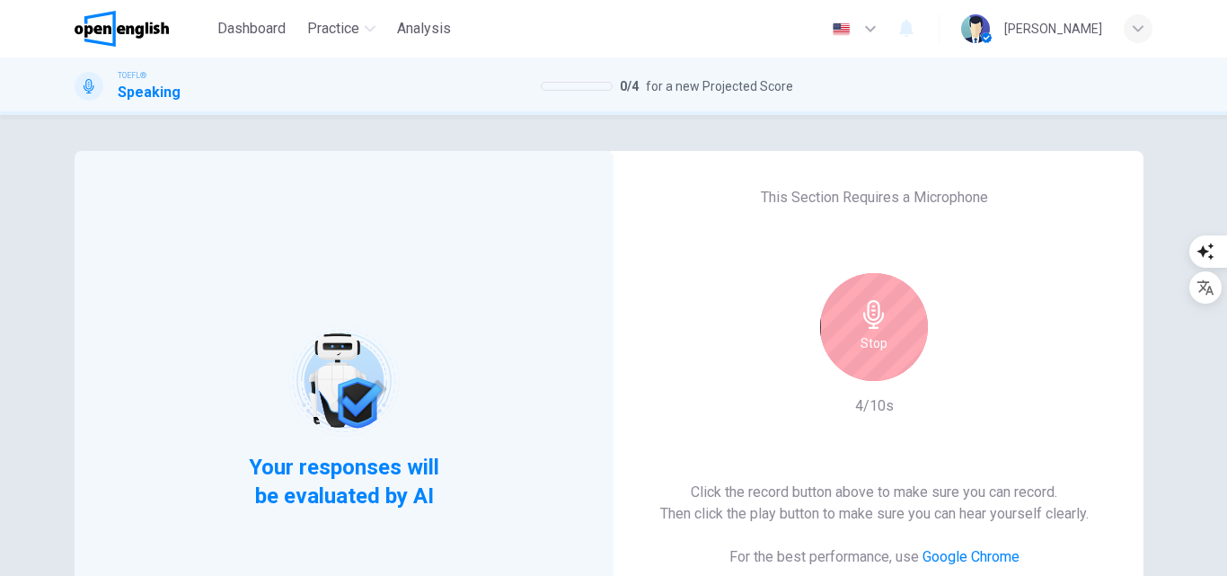
click at [861, 333] on h6 "Stop" at bounding box center [874, 343] width 27 height 22
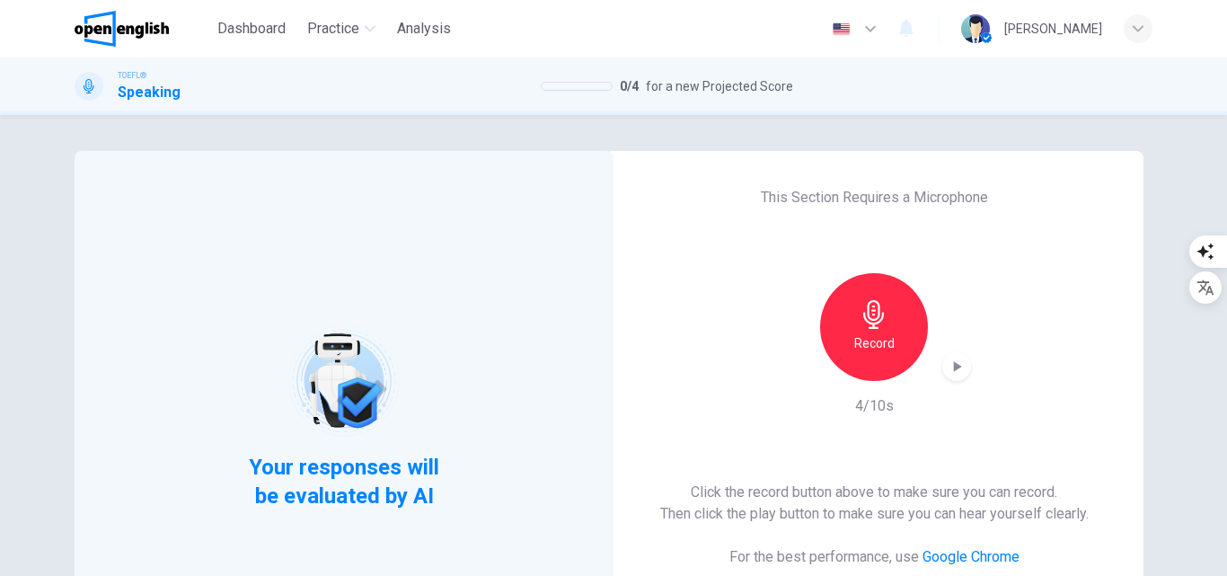
click at [951, 357] on div "button" at bounding box center [957, 366] width 29 height 29
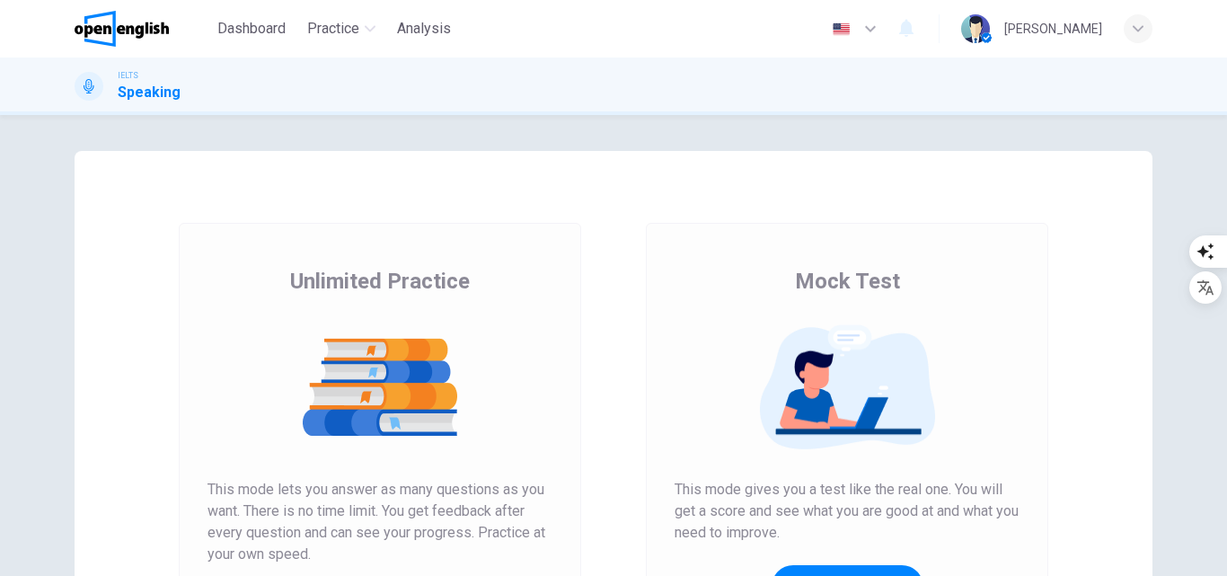
scroll to position [270, 0]
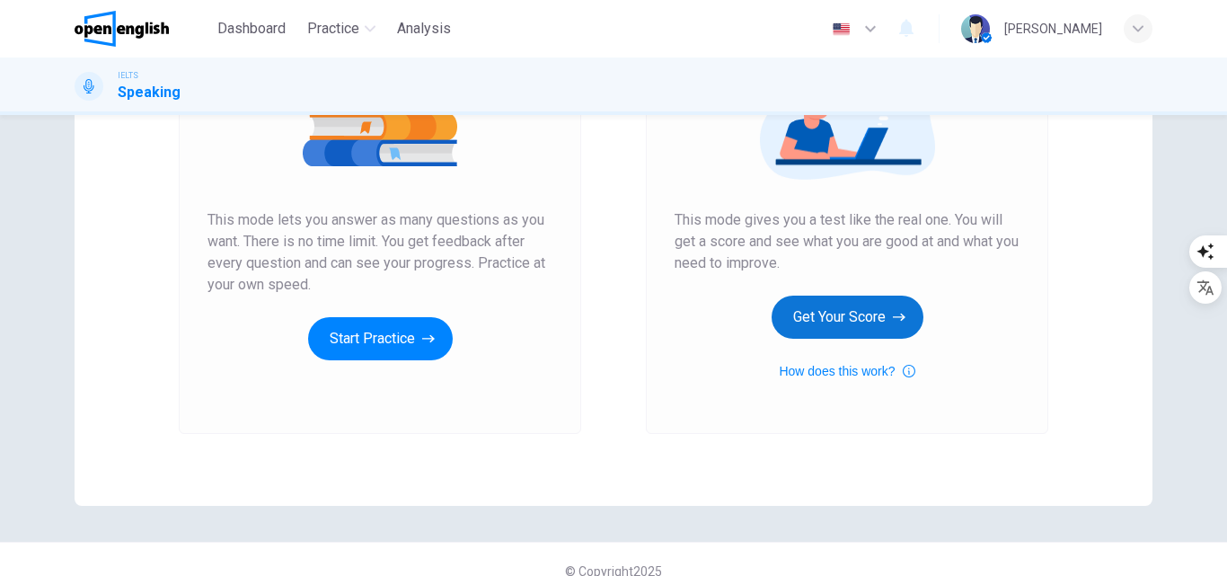
click at [830, 316] on button "Get Your Score" at bounding box center [848, 317] width 152 height 43
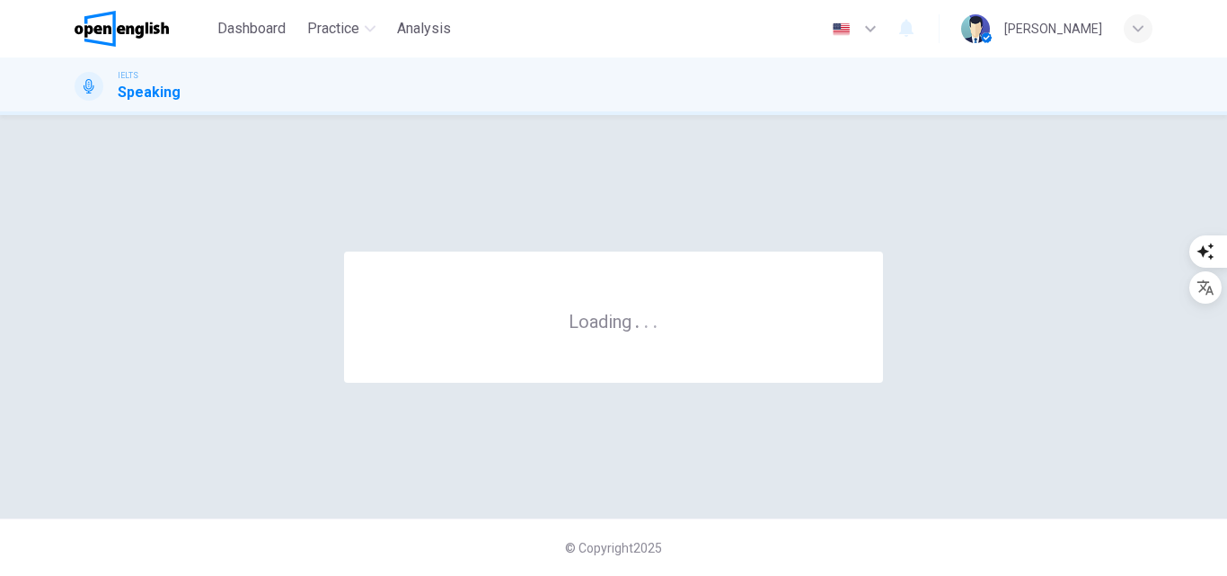
scroll to position [0, 0]
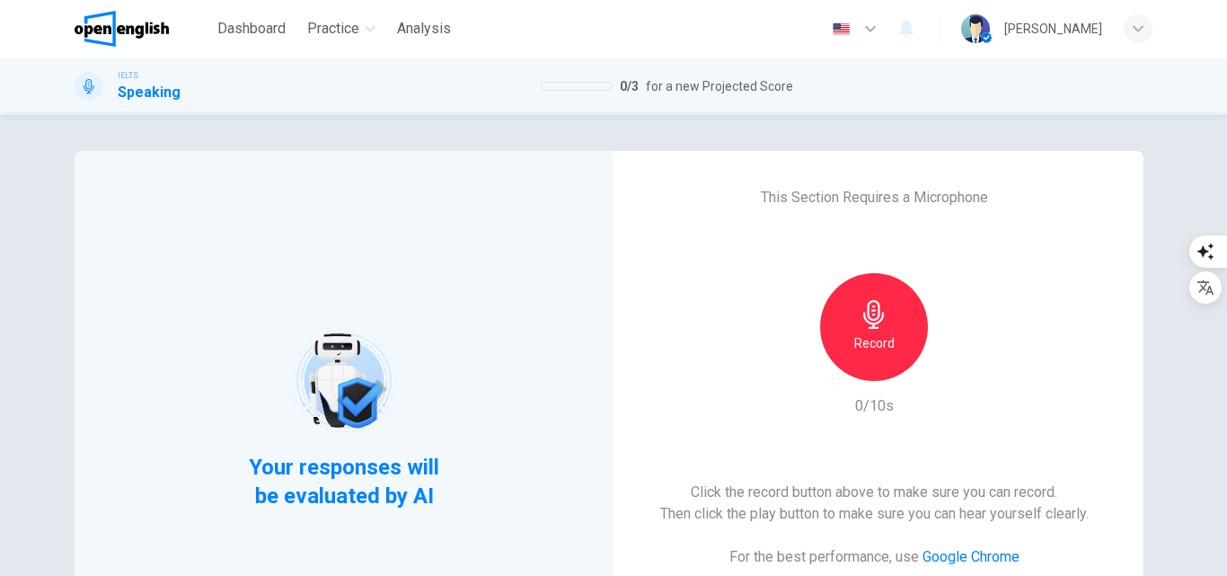
click at [837, 325] on div "Record" at bounding box center [874, 327] width 108 height 108
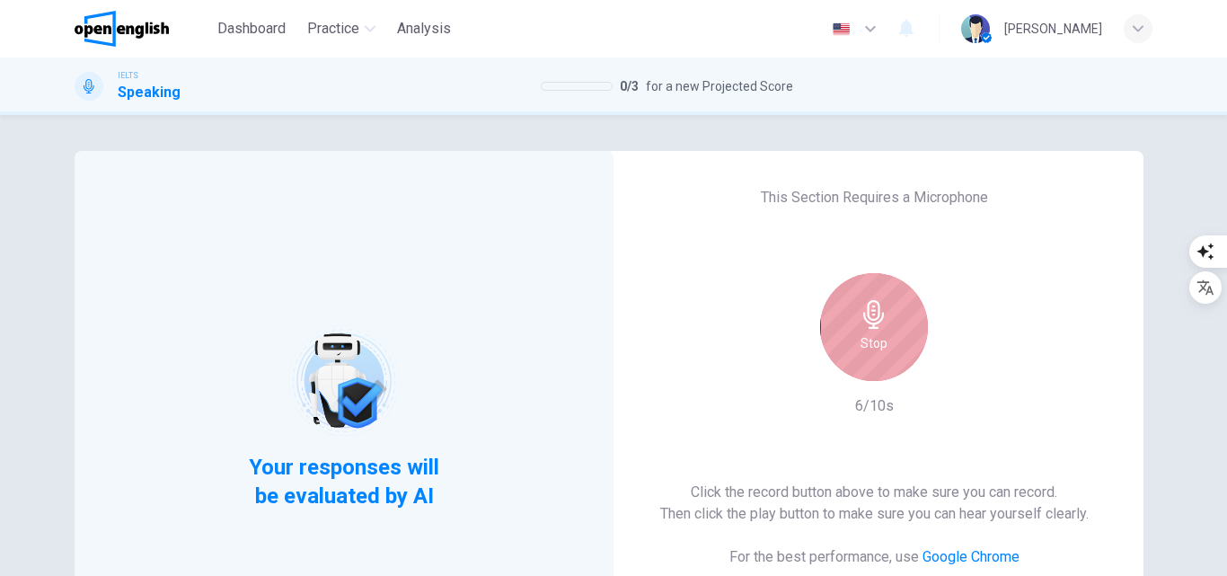
click at [887, 328] on div "Stop" at bounding box center [874, 327] width 108 height 108
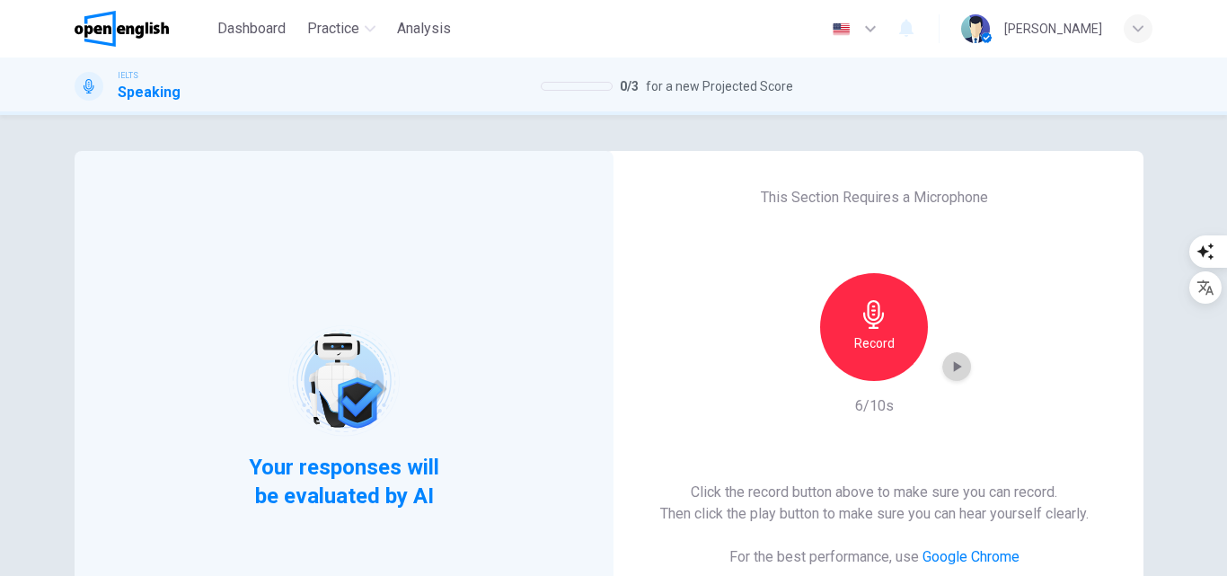
click at [954, 366] on icon "button" at bounding box center [958, 366] width 8 height 11
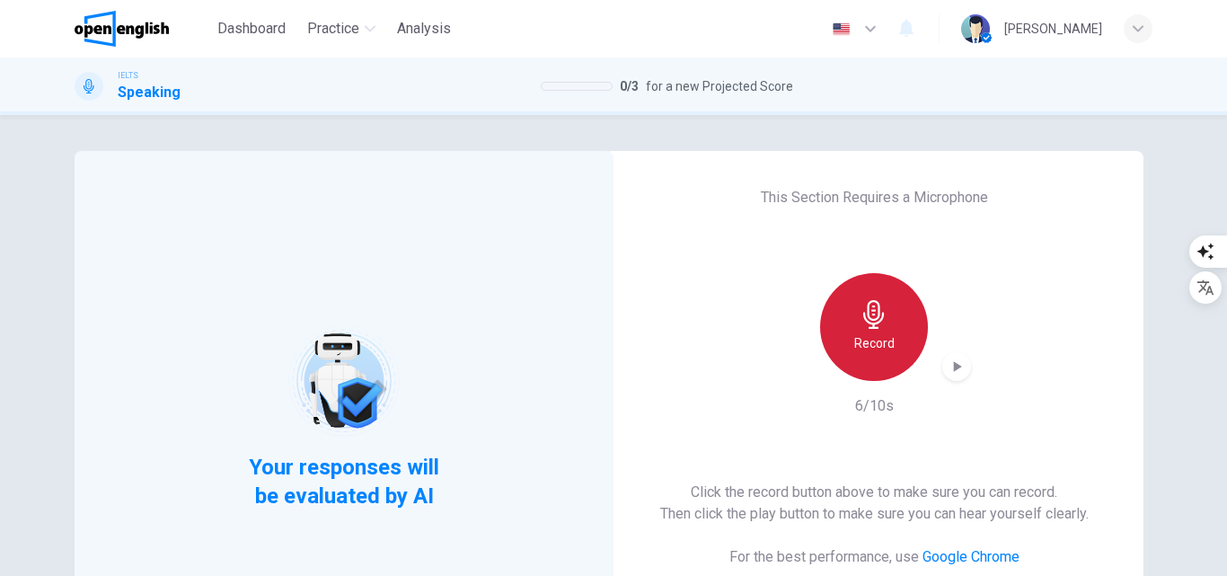
click at [871, 333] on h6 "Record" at bounding box center [875, 343] width 40 height 22
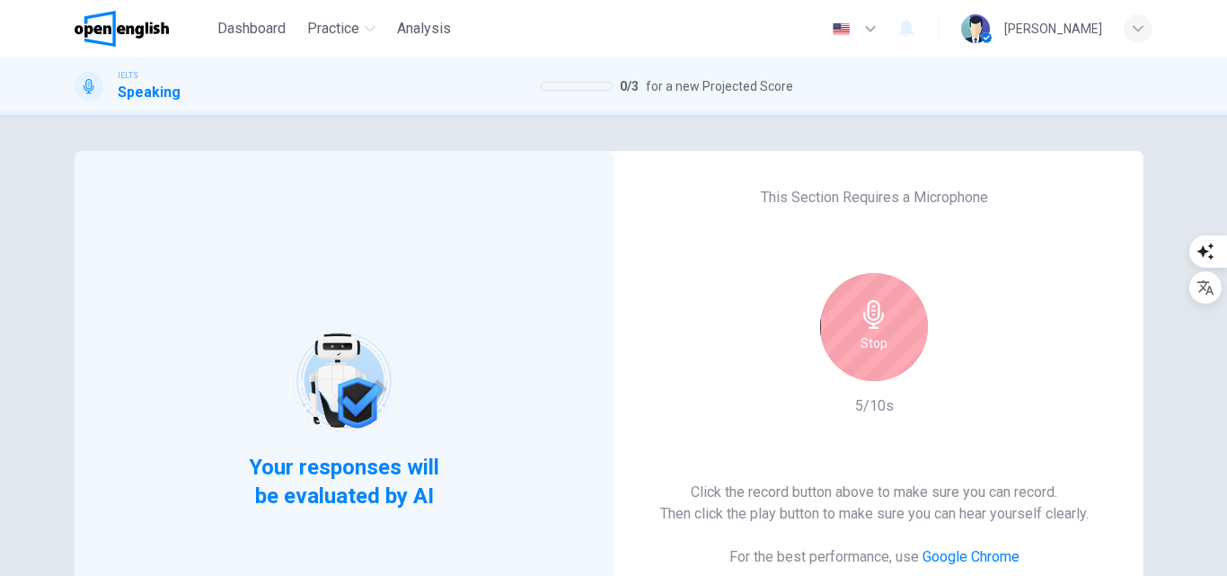
click at [888, 353] on div "Stop" at bounding box center [874, 327] width 108 height 108
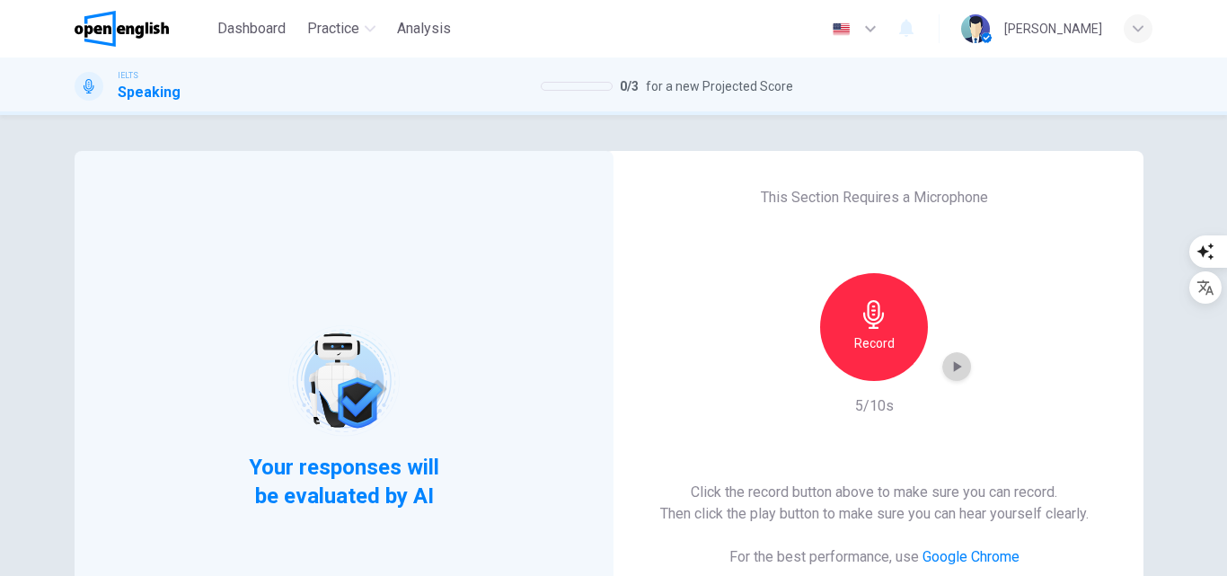
click at [954, 368] on icon "button" at bounding box center [958, 366] width 8 height 11
click at [947, 355] on div "button" at bounding box center [957, 366] width 29 height 29
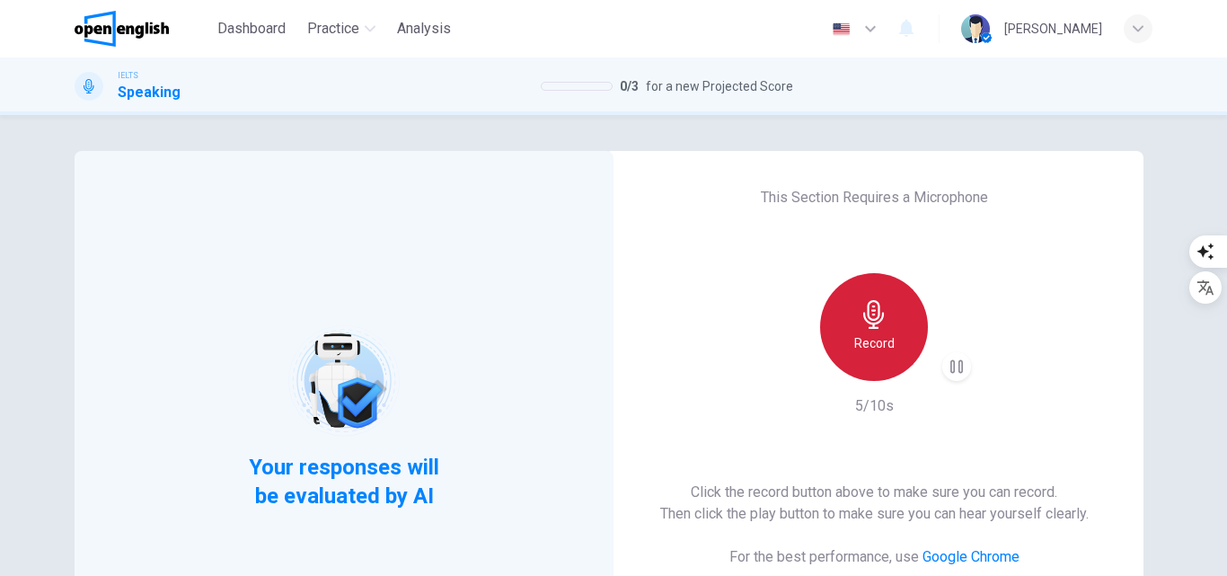
click at [839, 316] on div "Record" at bounding box center [874, 327] width 108 height 108
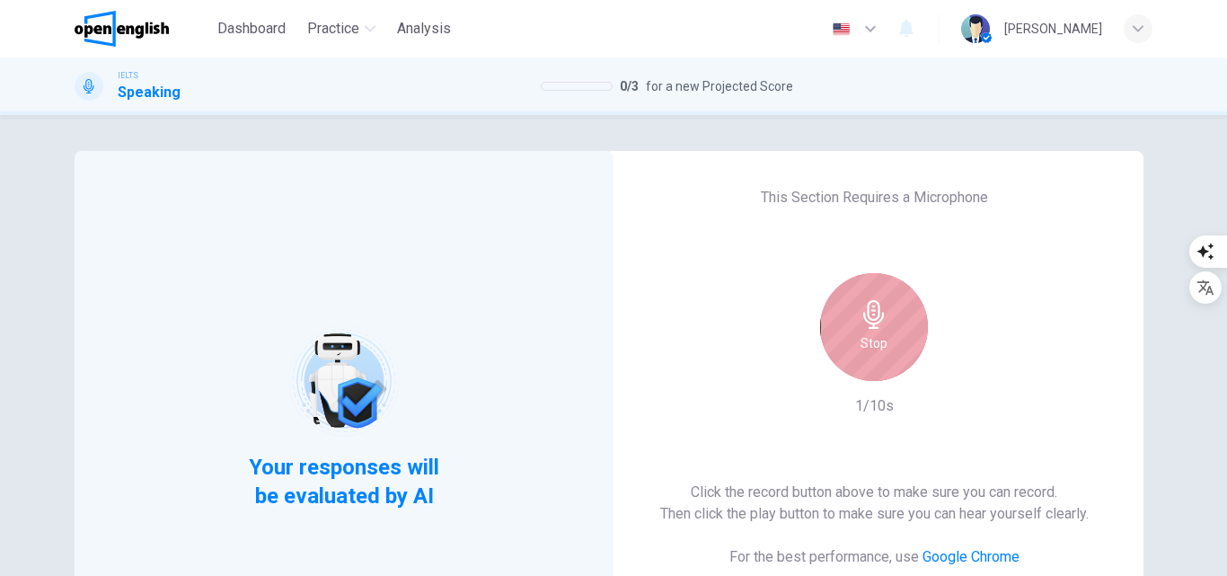
click at [868, 341] on h6 "Stop" at bounding box center [874, 343] width 27 height 22
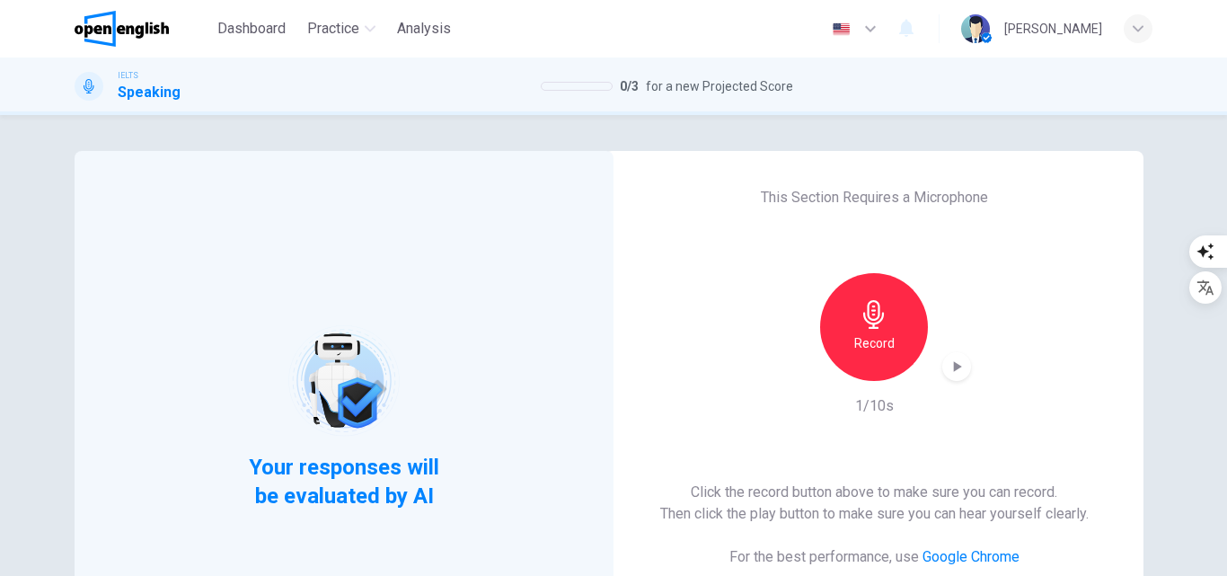
click at [892, 329] on div "Record" at bounding box center [874, 327] width 108 height 108
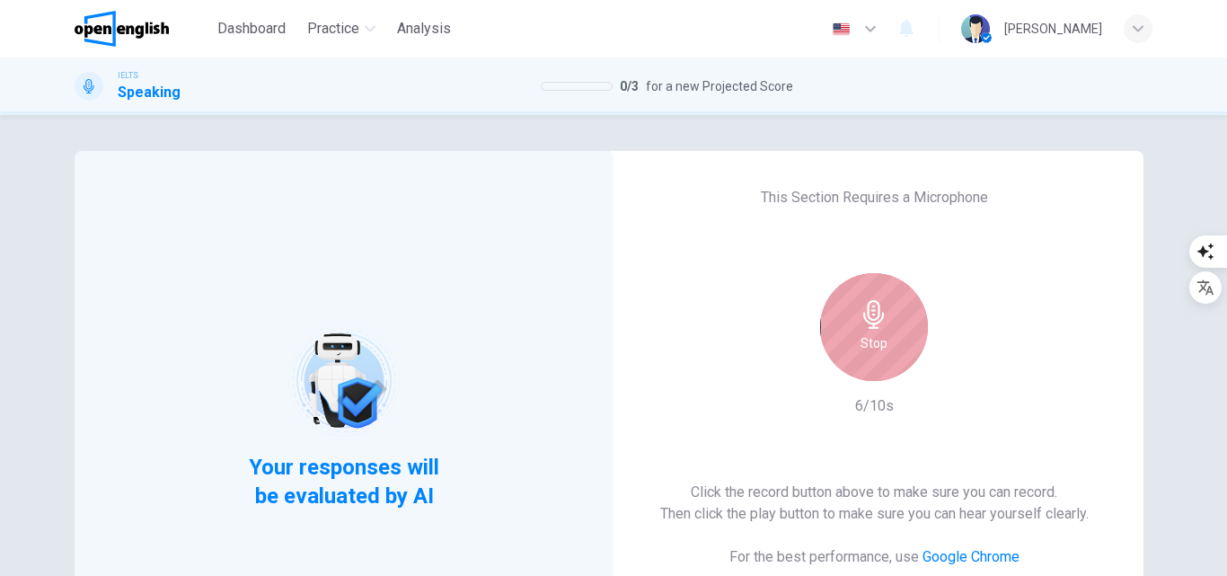
click at [878, 336] on h6 "Stop" at bounding box center [874, 343] width 27 height 22
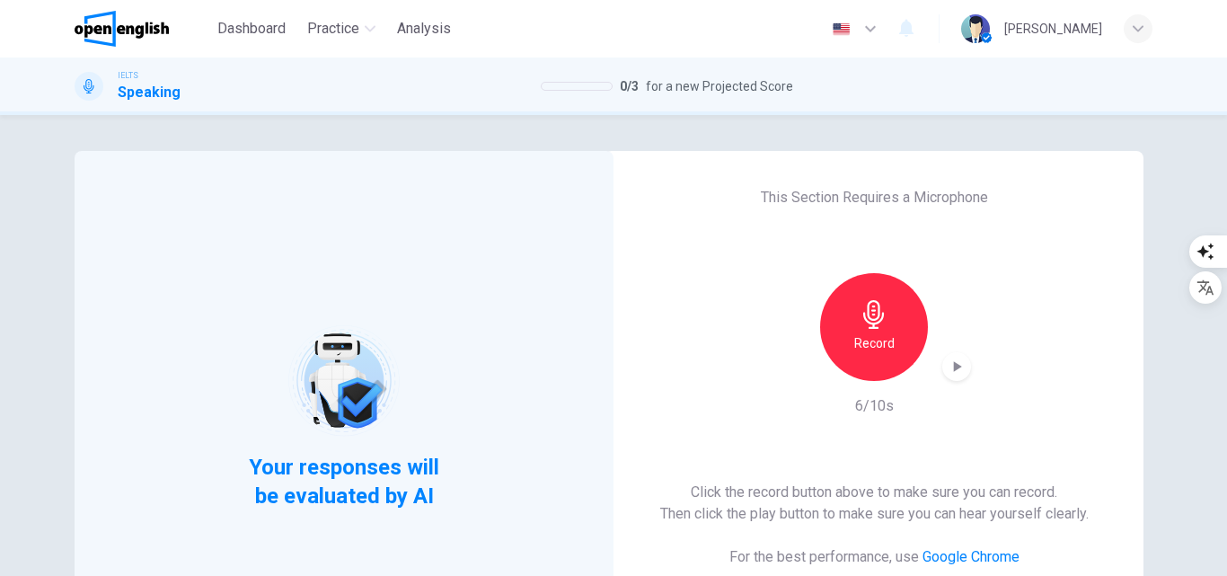
click at [953, 373] on icon "button" at bounding box center [957, 367] width 18 height 18
drag, startPoint x: 524, startPoint y: 201, endPoint x: 524, endPoint y: 171, distance: 30.6
click at [524, 201] on div "Your responses will be evaluated by AI" at bounding box center [344, 417] width 539 height 532
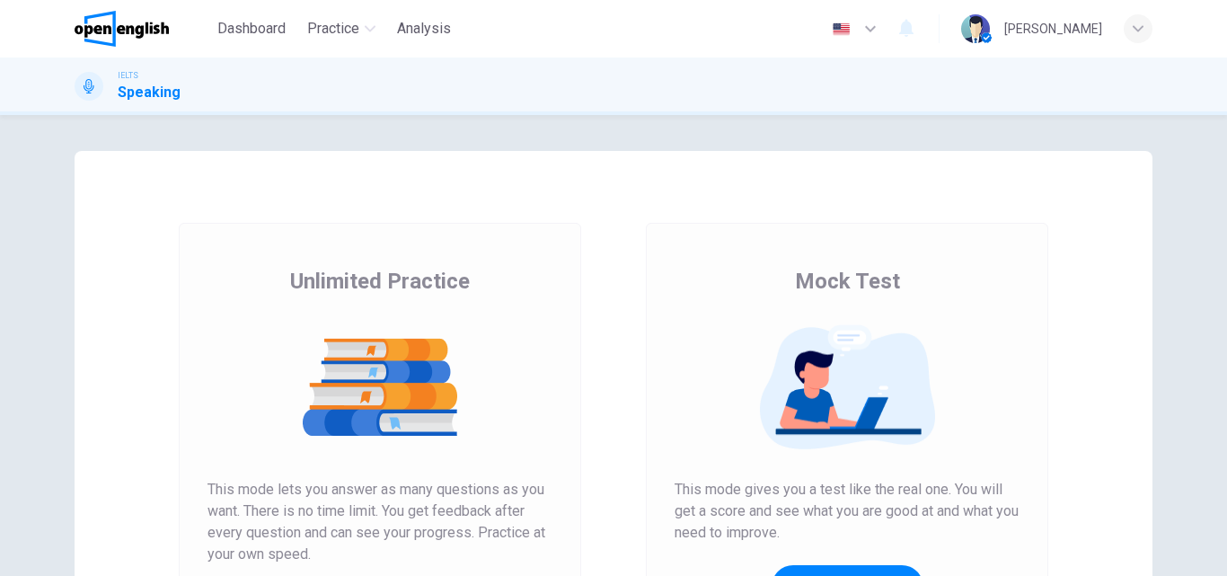
scroll to position [270, 0]
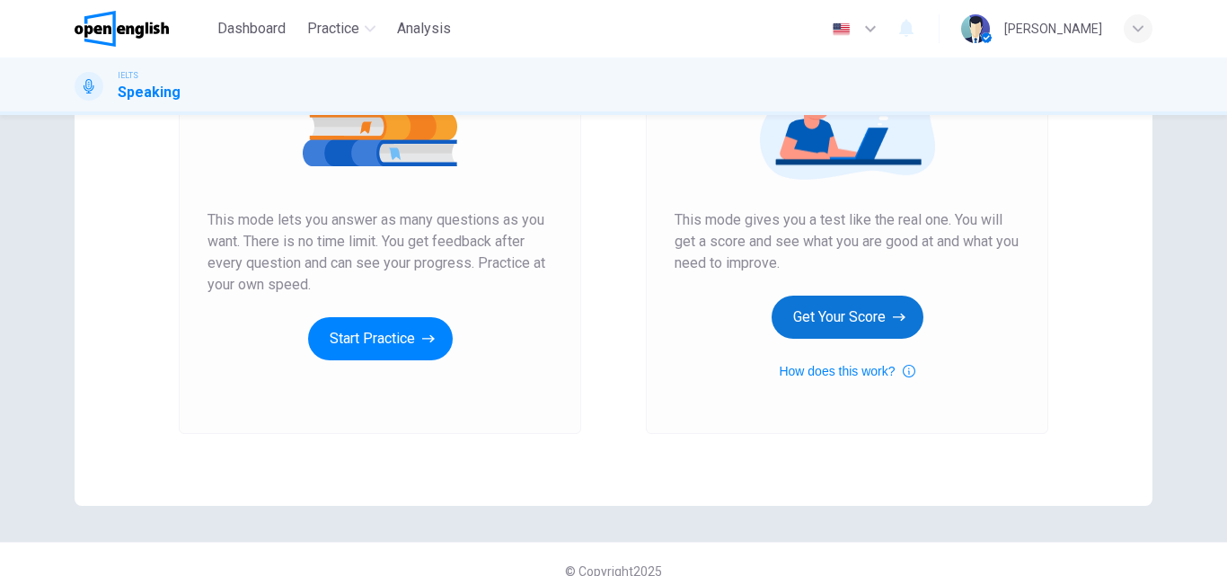
click at [826, 302] on button "Get Your Score" at bounding box center [848, 317] width 152 height 43
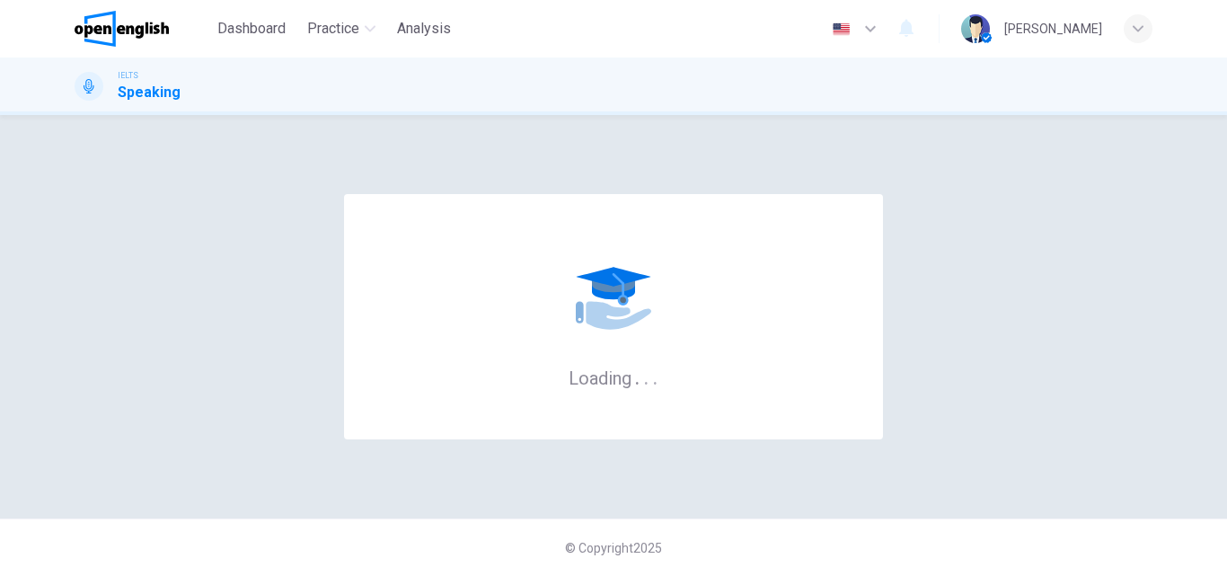
scroll to position [0, 0]
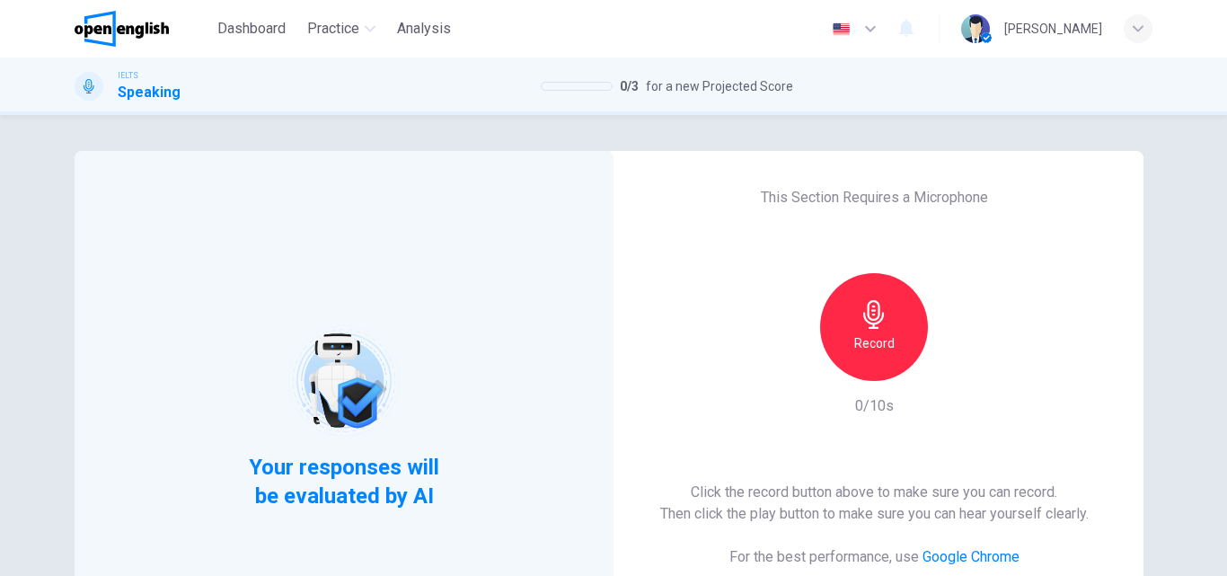
click at [867, 333] on h6 "Record" at bounding box center [875, 343] width 40 height 22
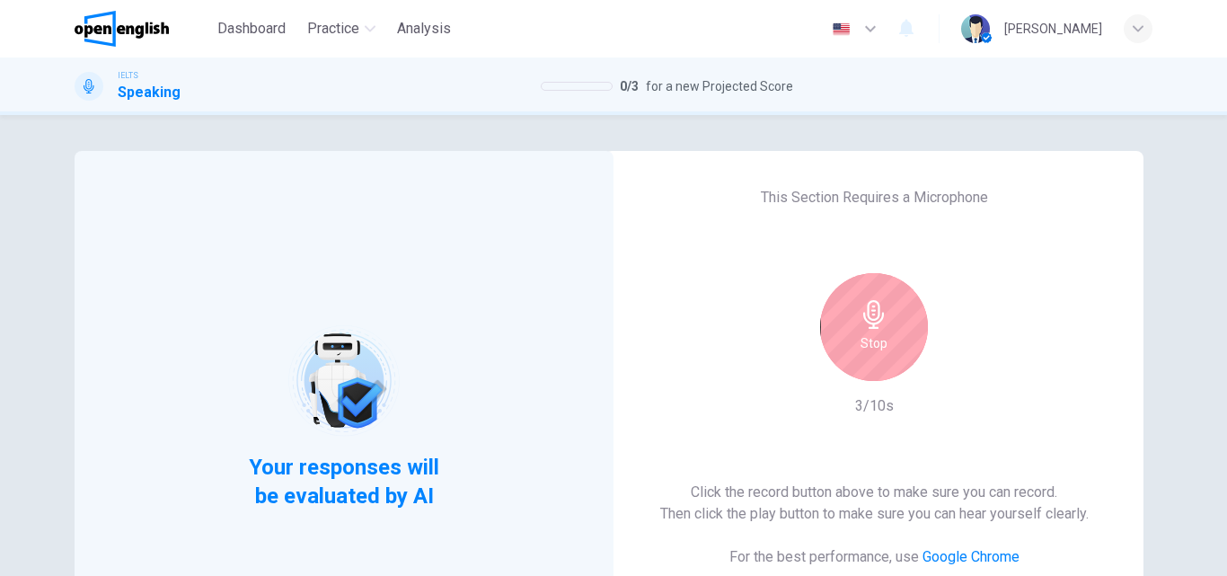
drag, startPoint x: 870, startPoint y: 315, endPoint x: 872, endPoint y: 348, distance: 33.3
click at [869, 314] on icon "button" at bounding box center [874, 314] width 21 height 29
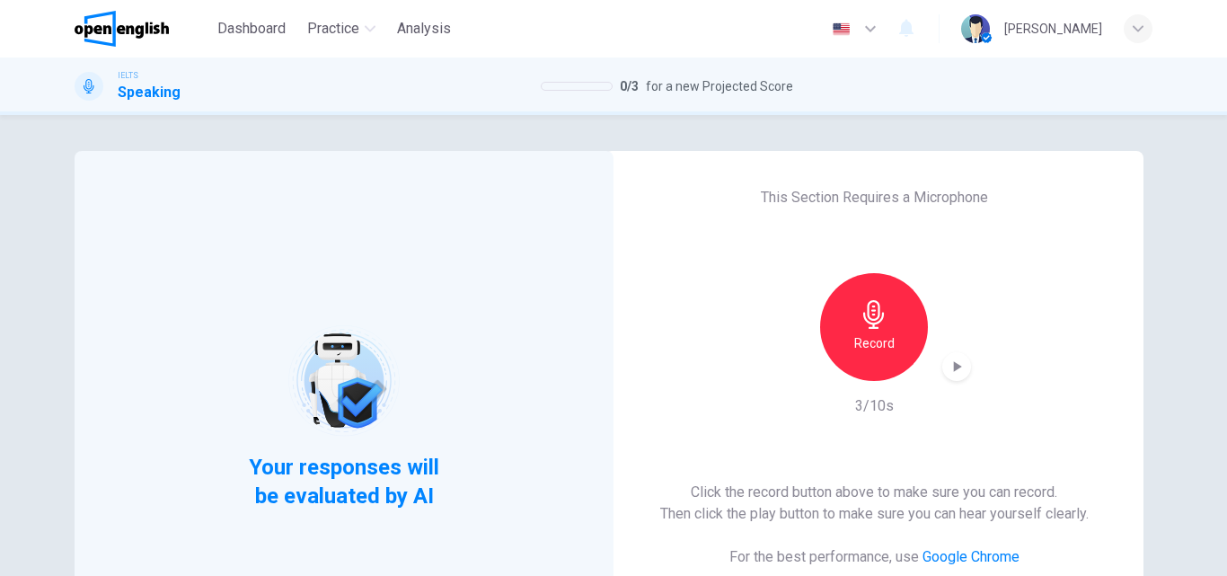
click at [948, 367] on icon "button" at bounding box center [957, 367] width 18 height 18
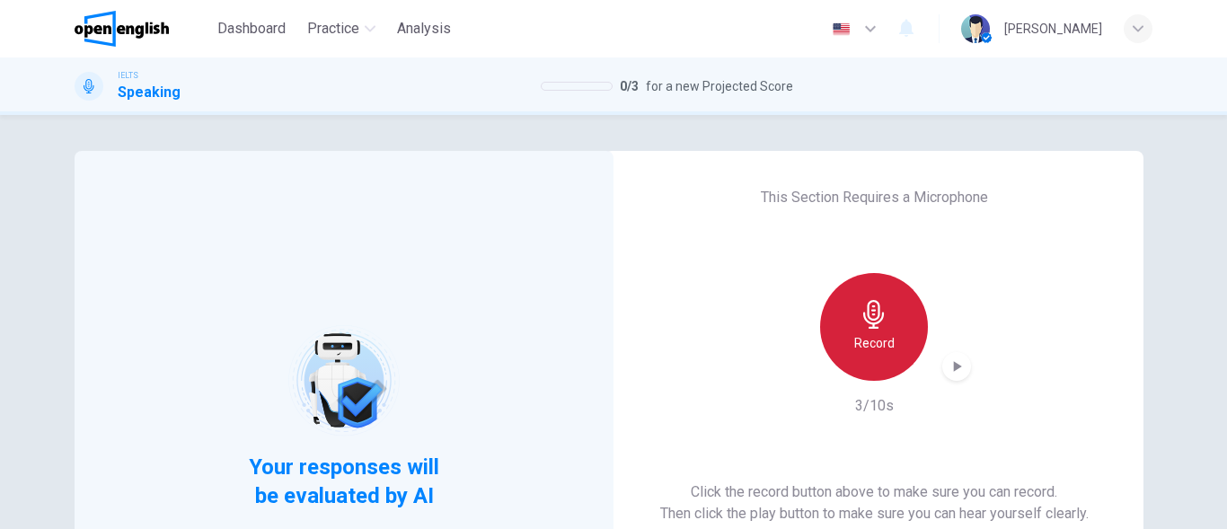
click at [884, 317] on div "Record" at bounding box center [874, 327] width 108 height 108
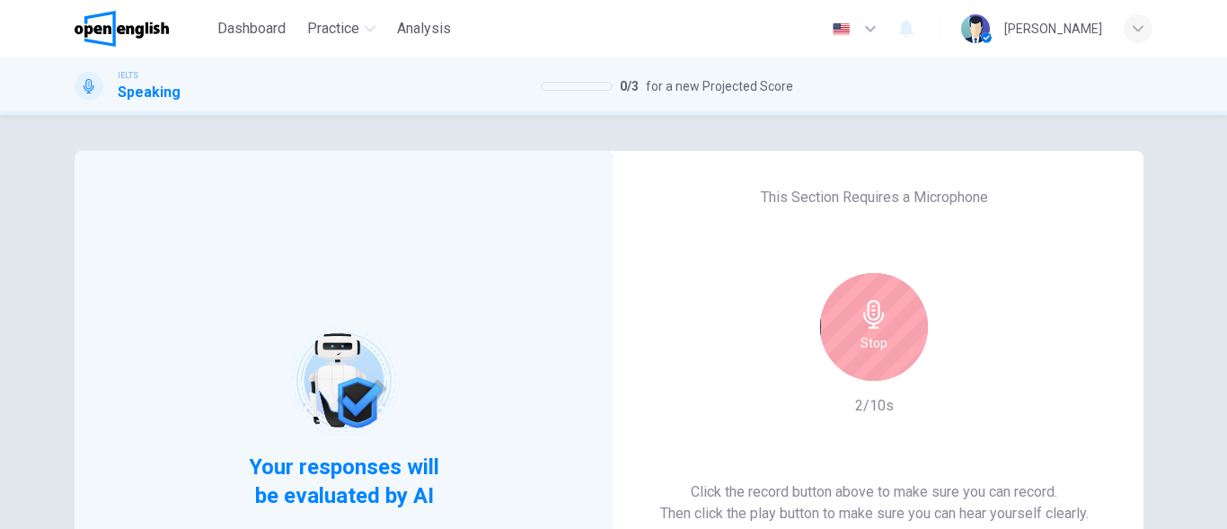
click at [873, 354] on div "Stop" at bounding box center [874, 327] width 108 height 108
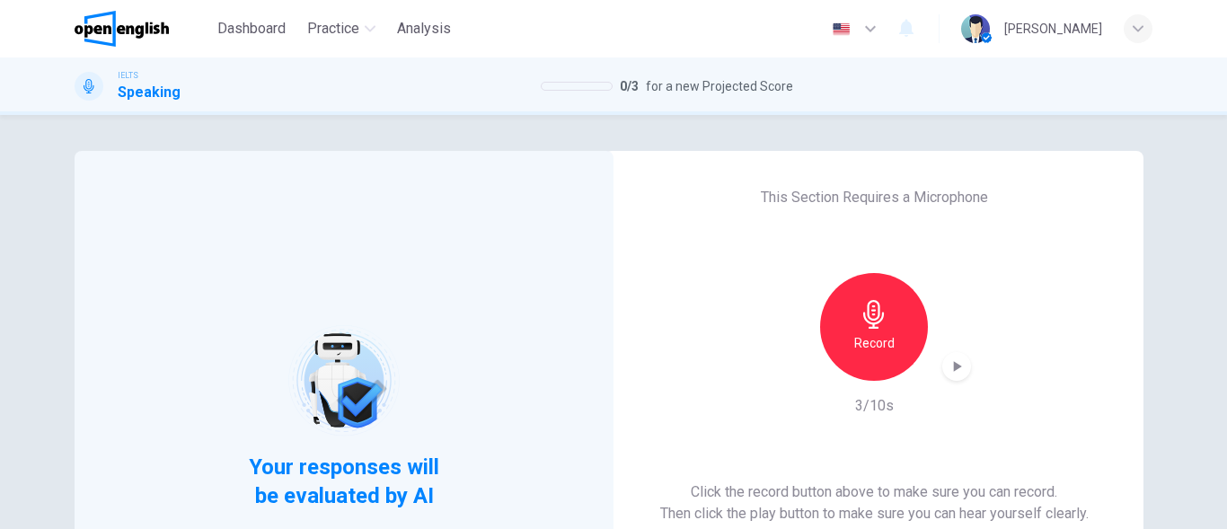
click at [965, 369] on div "This Section Requires a Microphone Record 3/10s Click the record button above t…" at bounding box center [874, 417] width 539 height 532
click at [952, 371] on icon "button" at bounding box center [957, 367] width 18 height 18
